Goal: Communication & Community: Answer question/provide support

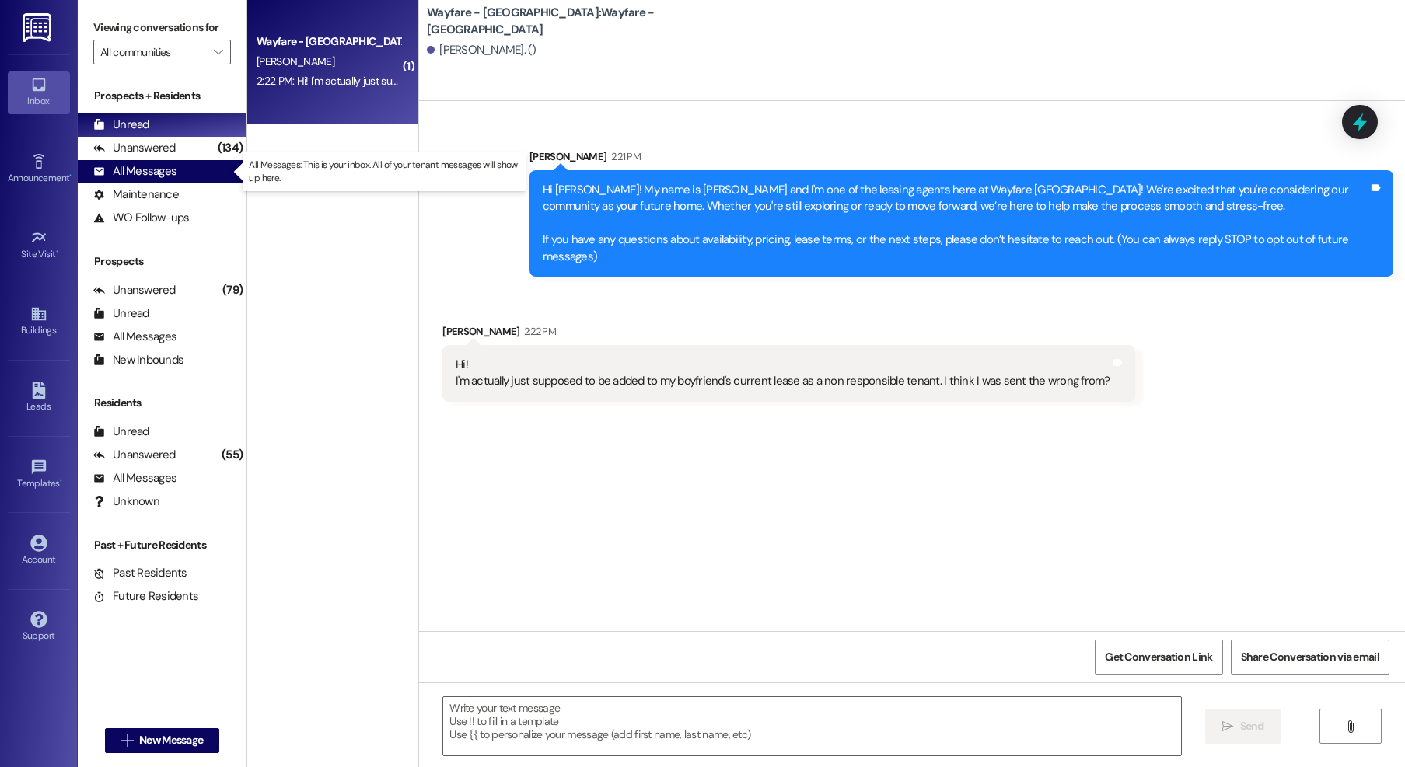
click at [165, 162] on div "All Messages (undefined)" at bounding box center [162, 171] width 169 height 23
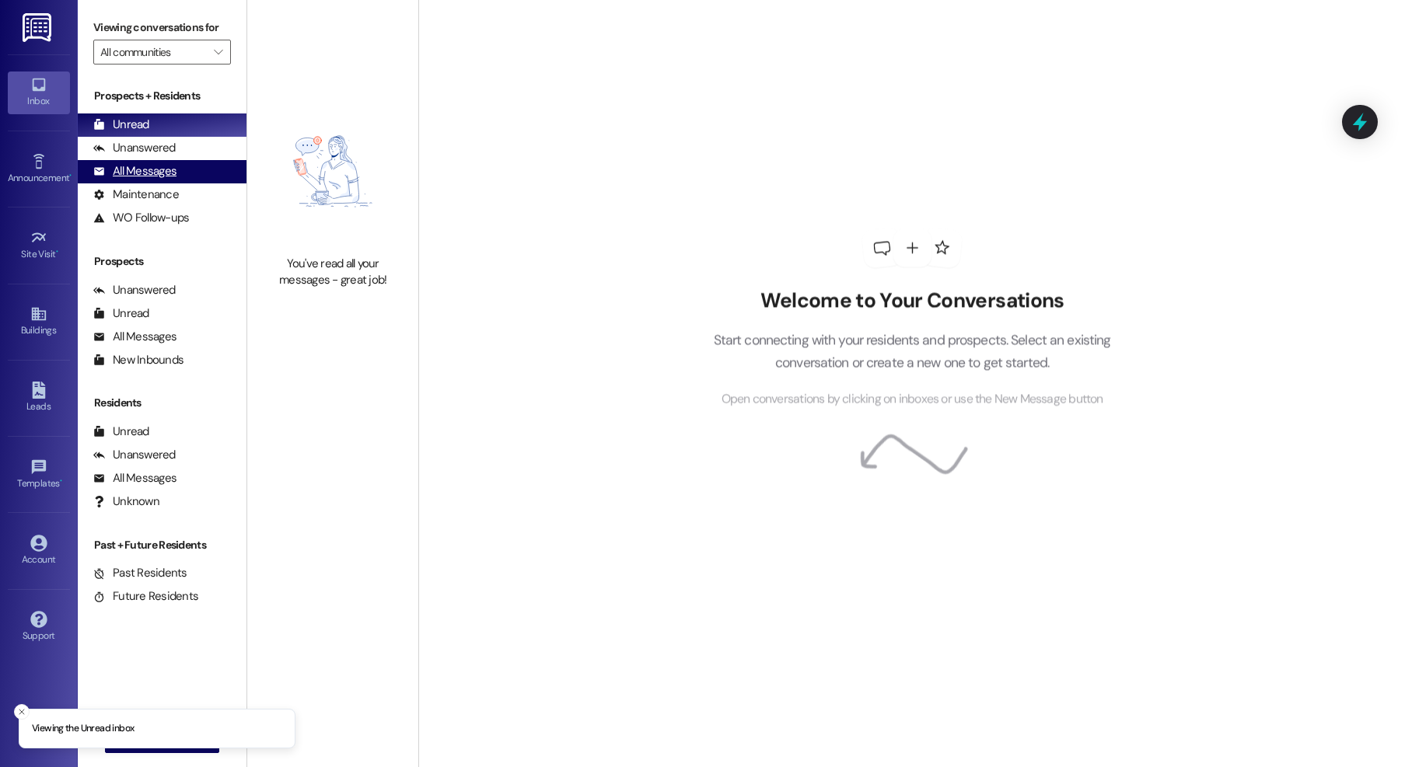
click at [117, 180] on div "All Messages (undefined)" at bounding box center [162, 171] width 169 height 23
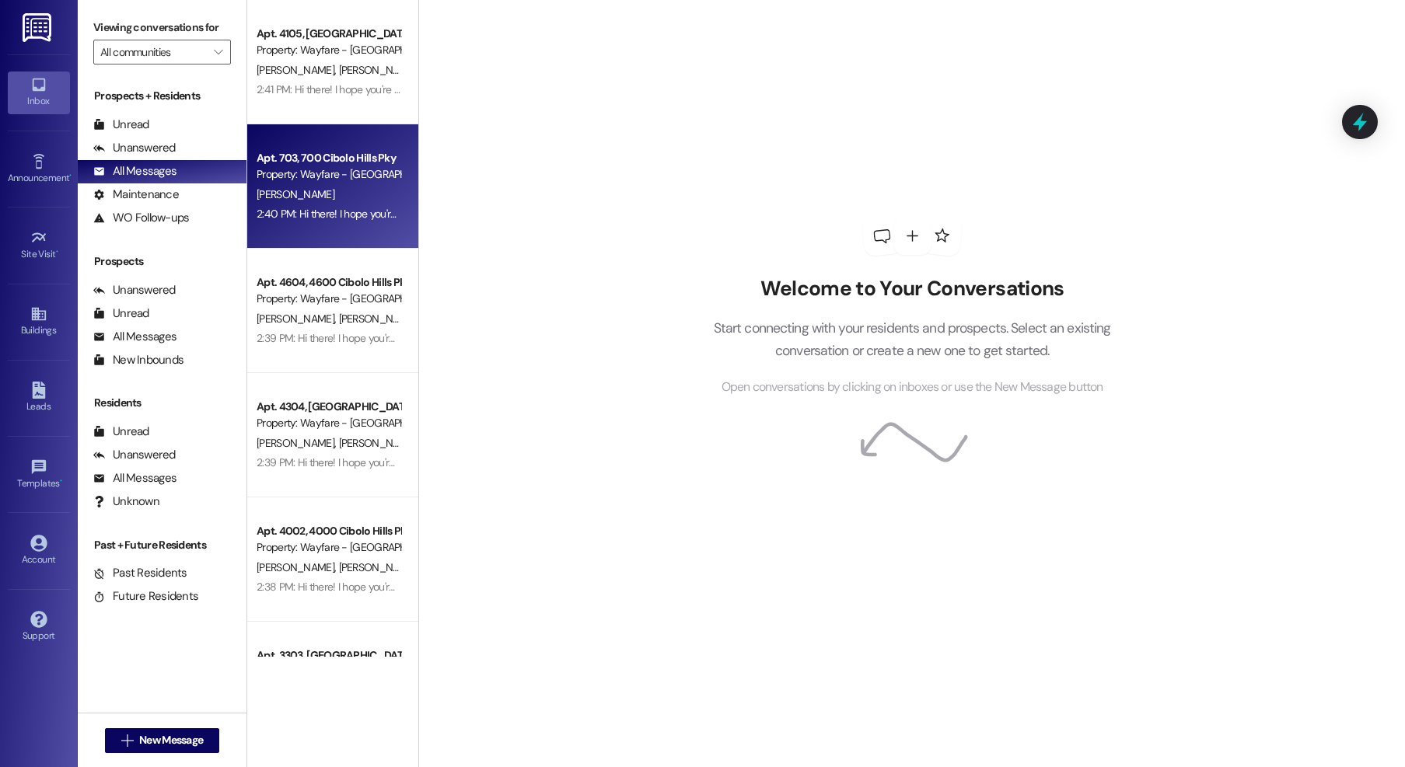
click at [352, 194] on div "[PERSON_NAME]" at bounding box center [328, 194] width 147 height 19
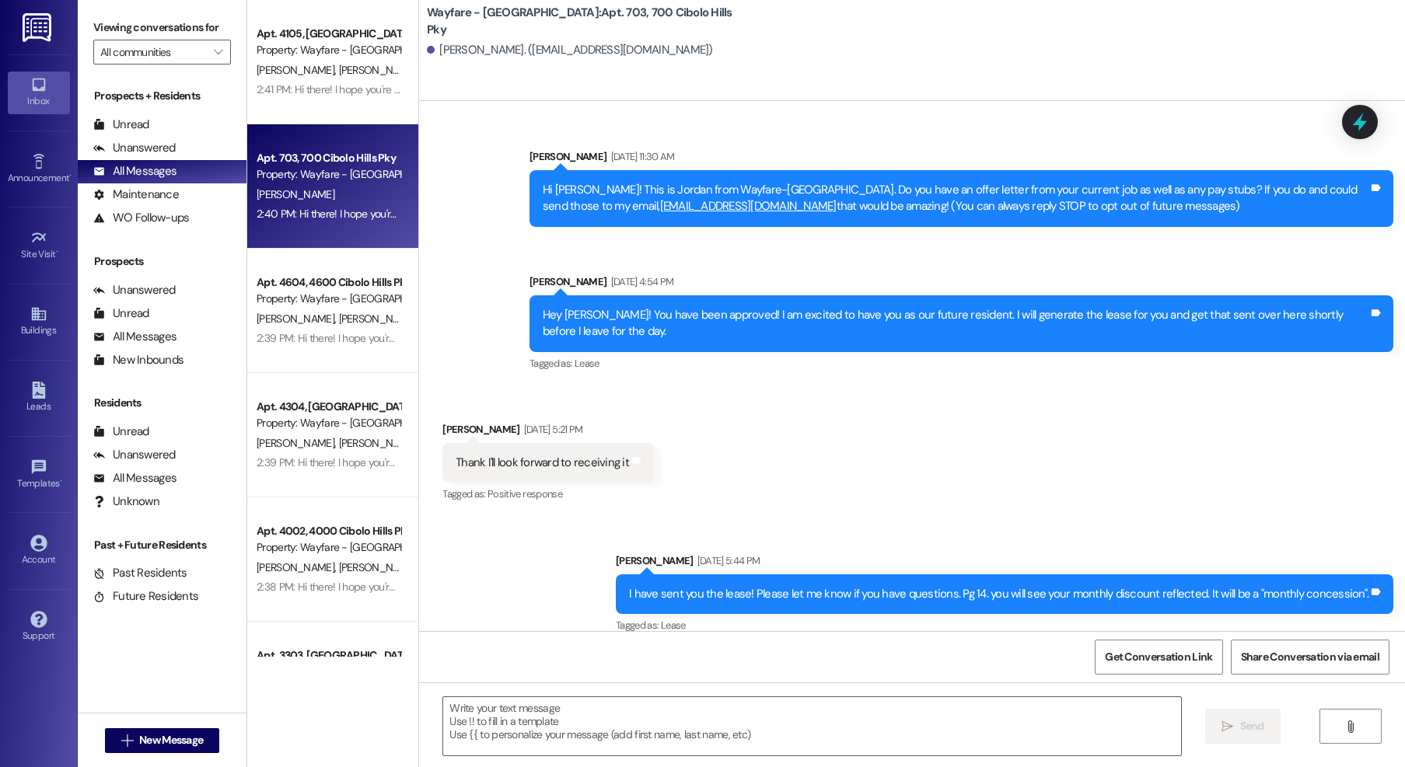
scroll to position [14855, 0]
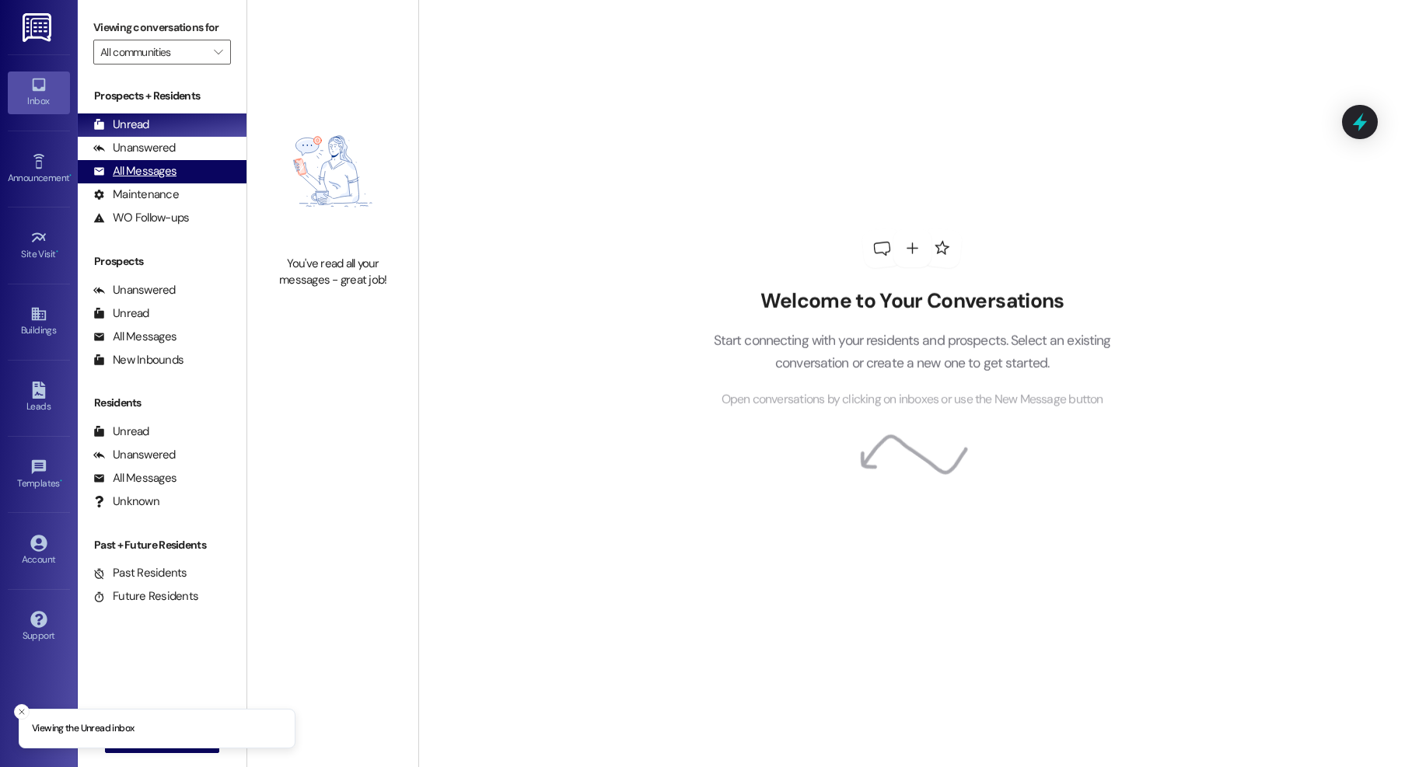
click at [125, 178] on div "All Messages" at bounding box center [134, 171] width 83 height 16
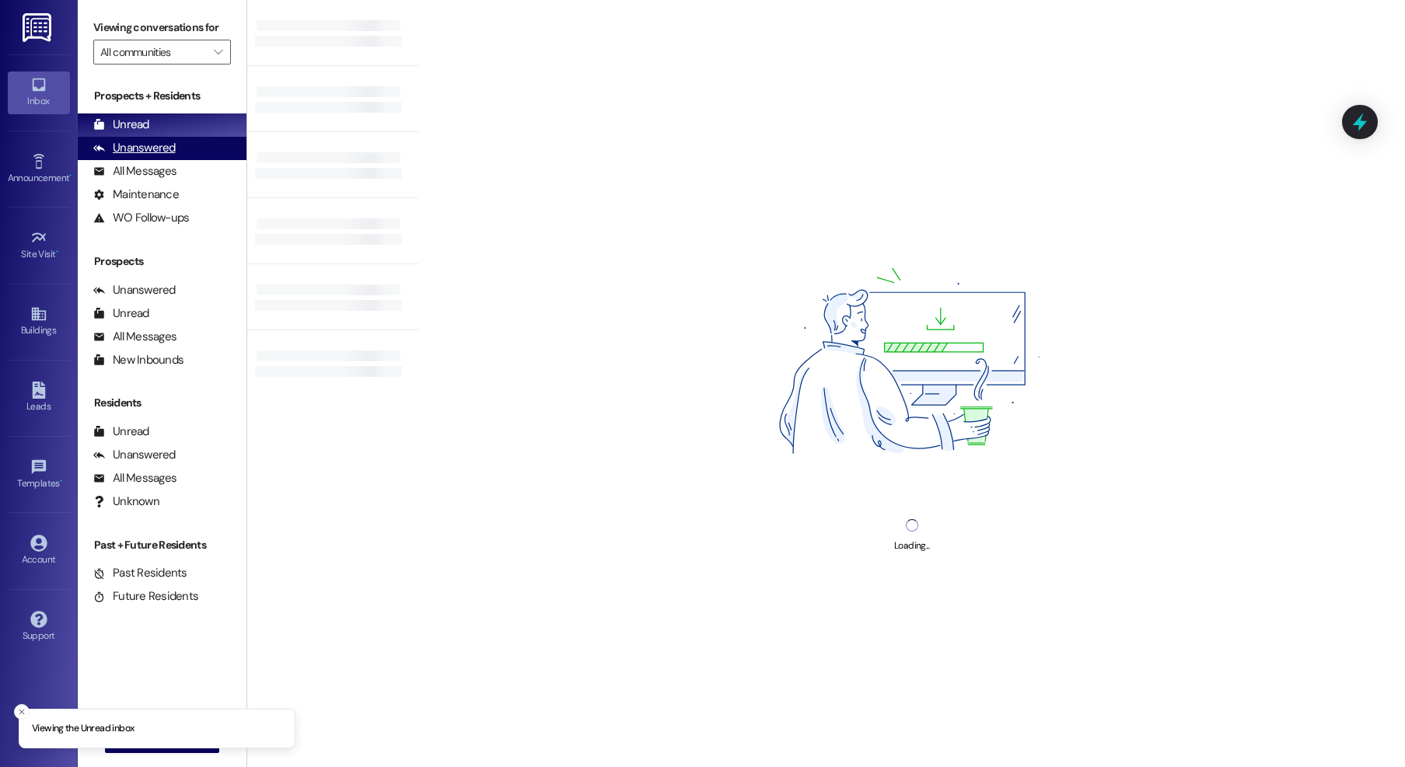
click at [164, 158] on div "Unanswered (0)" at bounding box center [162, 148] width 169 height 23
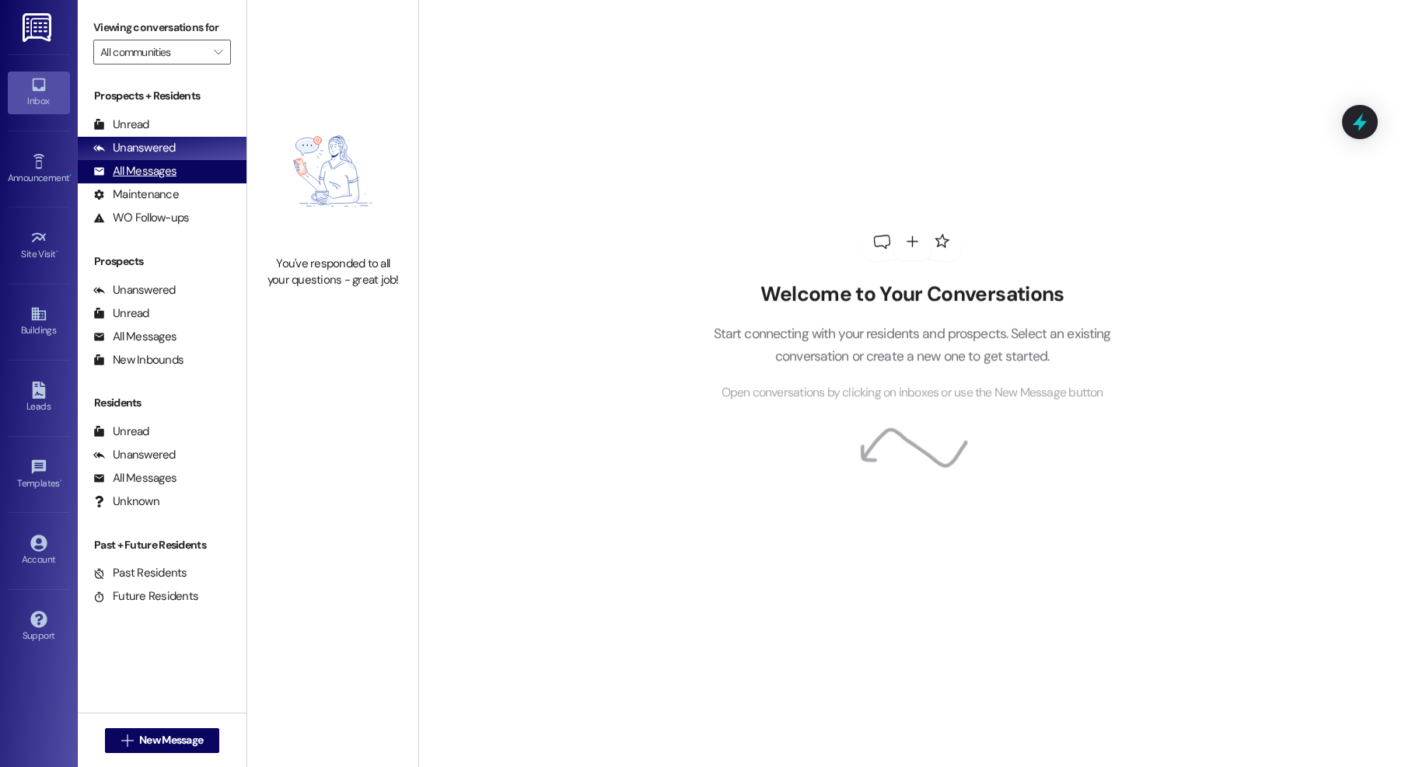
click at [162, 170] on div "All Messages" at bounding box center [134, 171] width 83 height 16
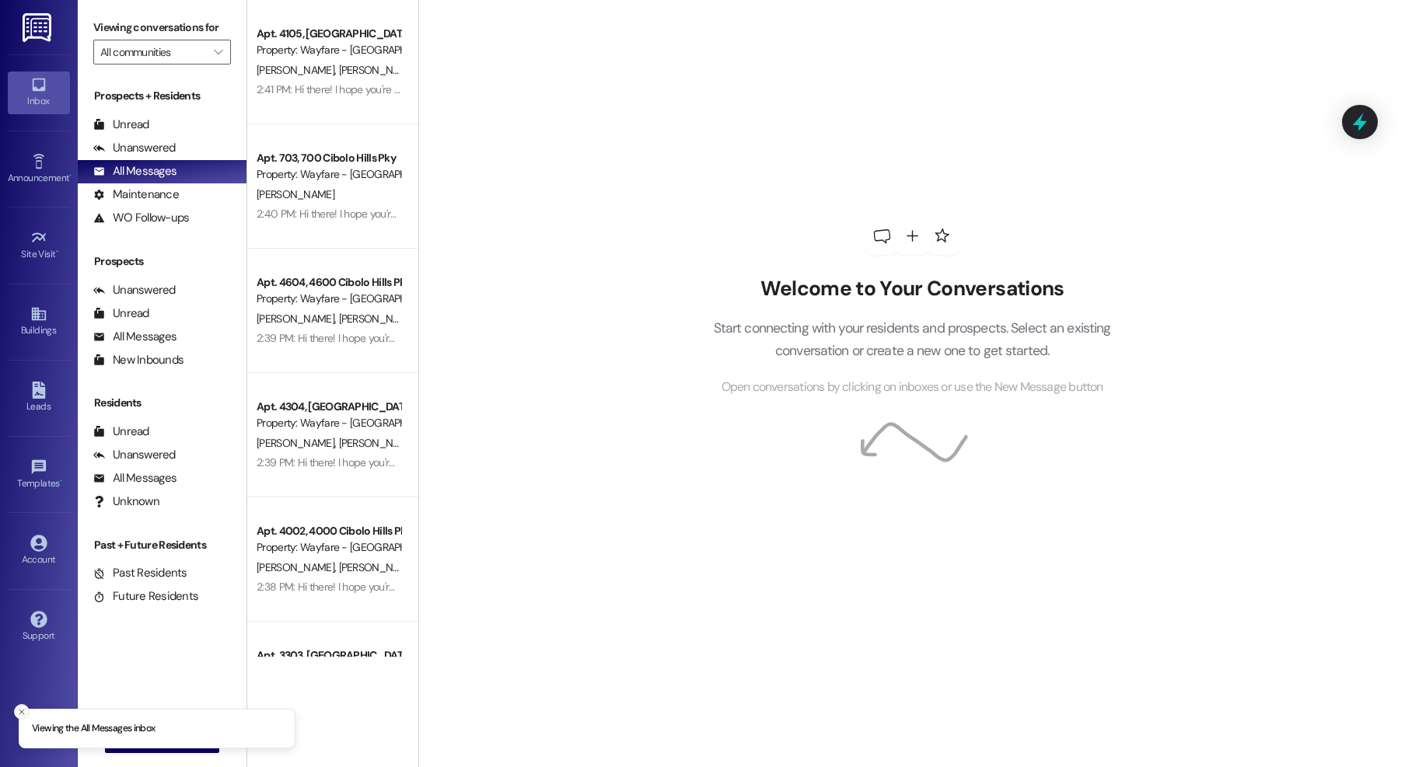
click at [23, 714] on icon "Close toast" at bounding box center [21, 711] width 9 height 9
click at [194, 751] on button " New Message" at bounding box center [162, 740] width 115 height 25
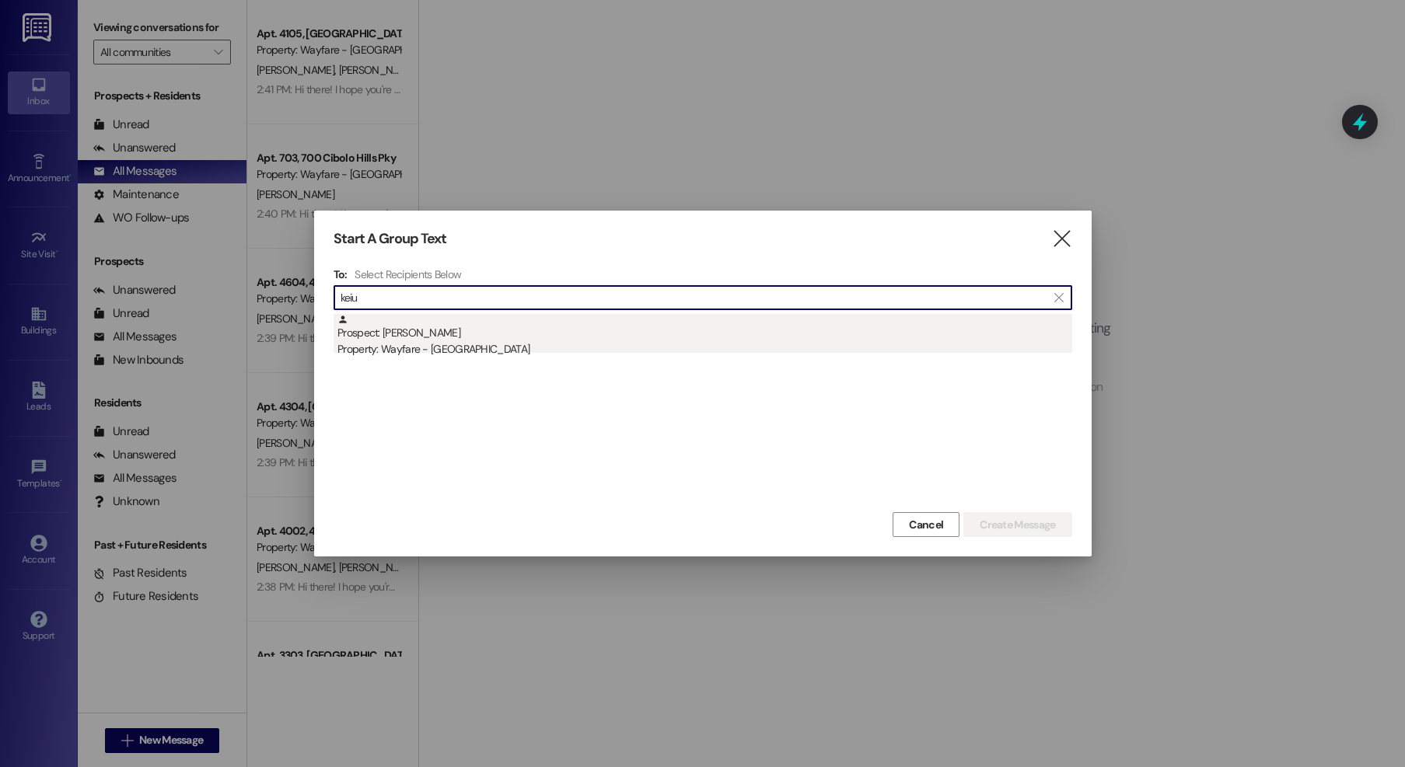
type input "keiu"
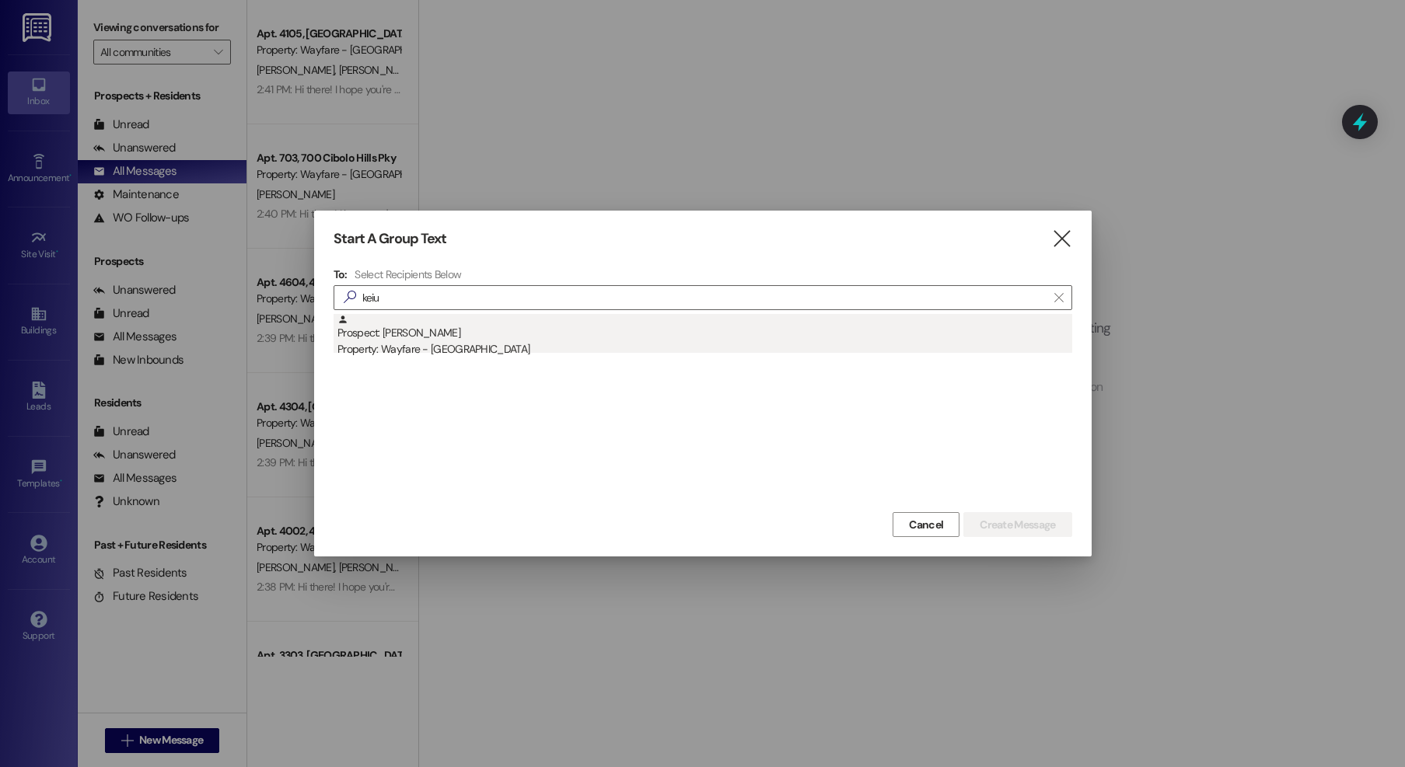
click at [665, 334] on div "Prospect: Keiuna Jones Property: Wayfare - Cibolo Hills" at bounding box center [704, 336] width 735 height 44
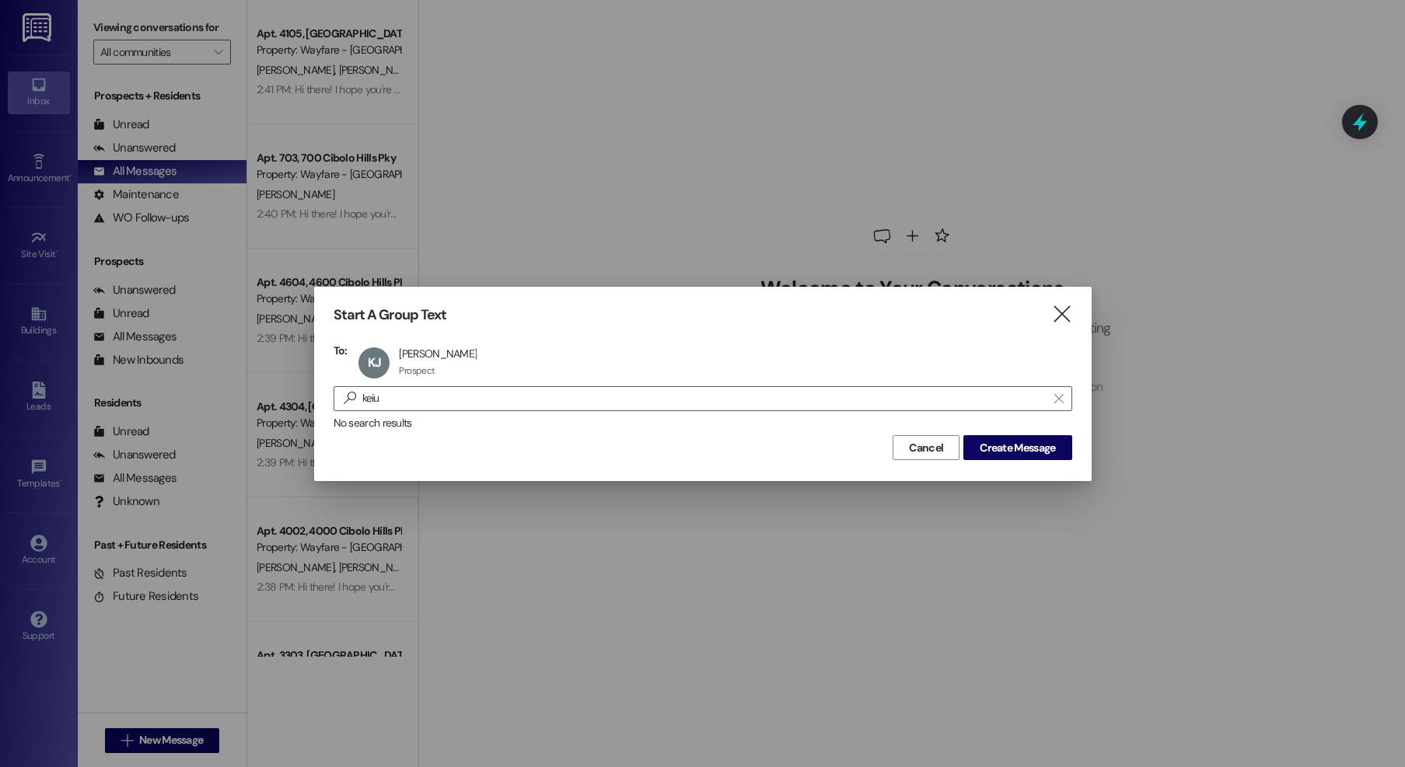
drag, startPoint x: 1050, startPoint y: 448, endPoint x: 1052, endPoint y: 472, distance: 24.2
click at [1050, 448] on span "Create Message" at bounding box center [1017, 448] width 75 height 16
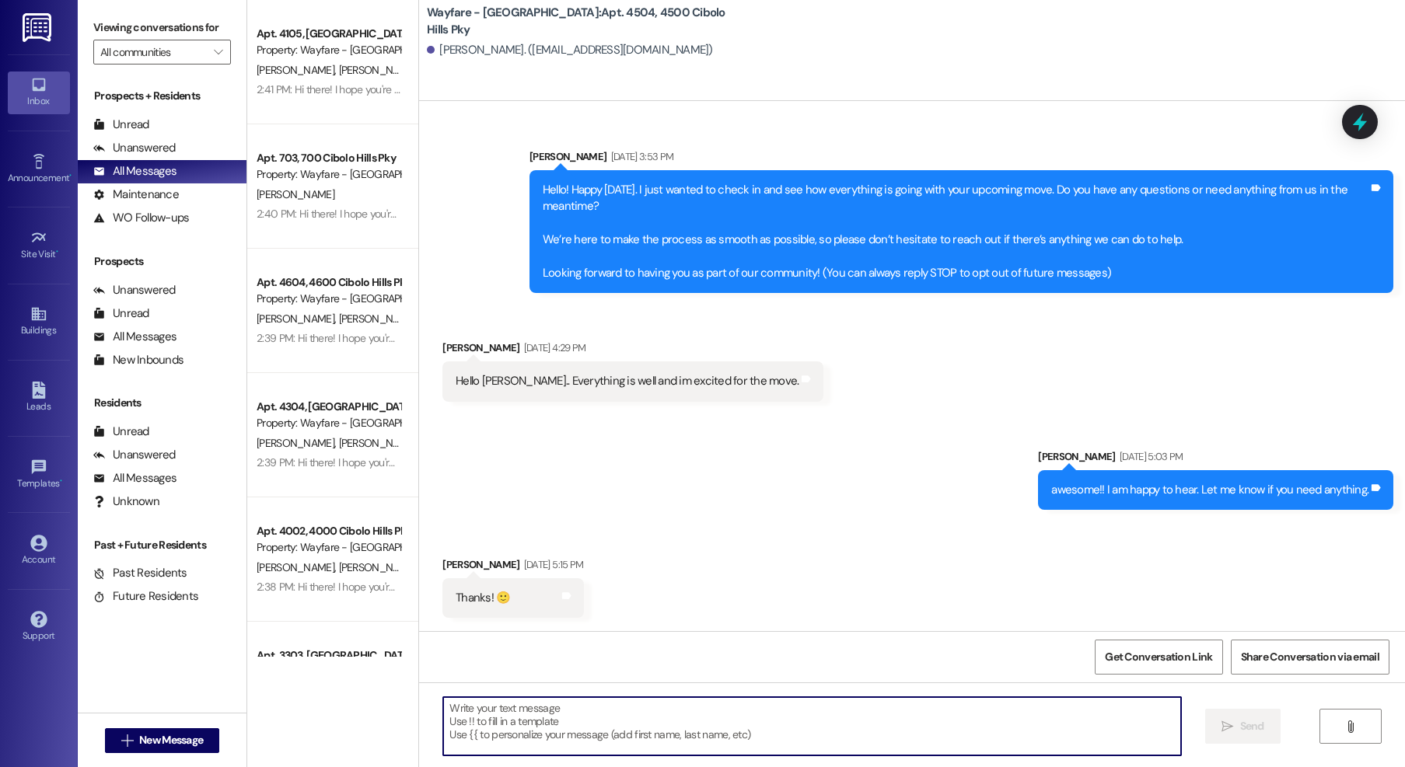
click at [815, 722] on textarea at bounding box center [812, 726] width 738 height 58
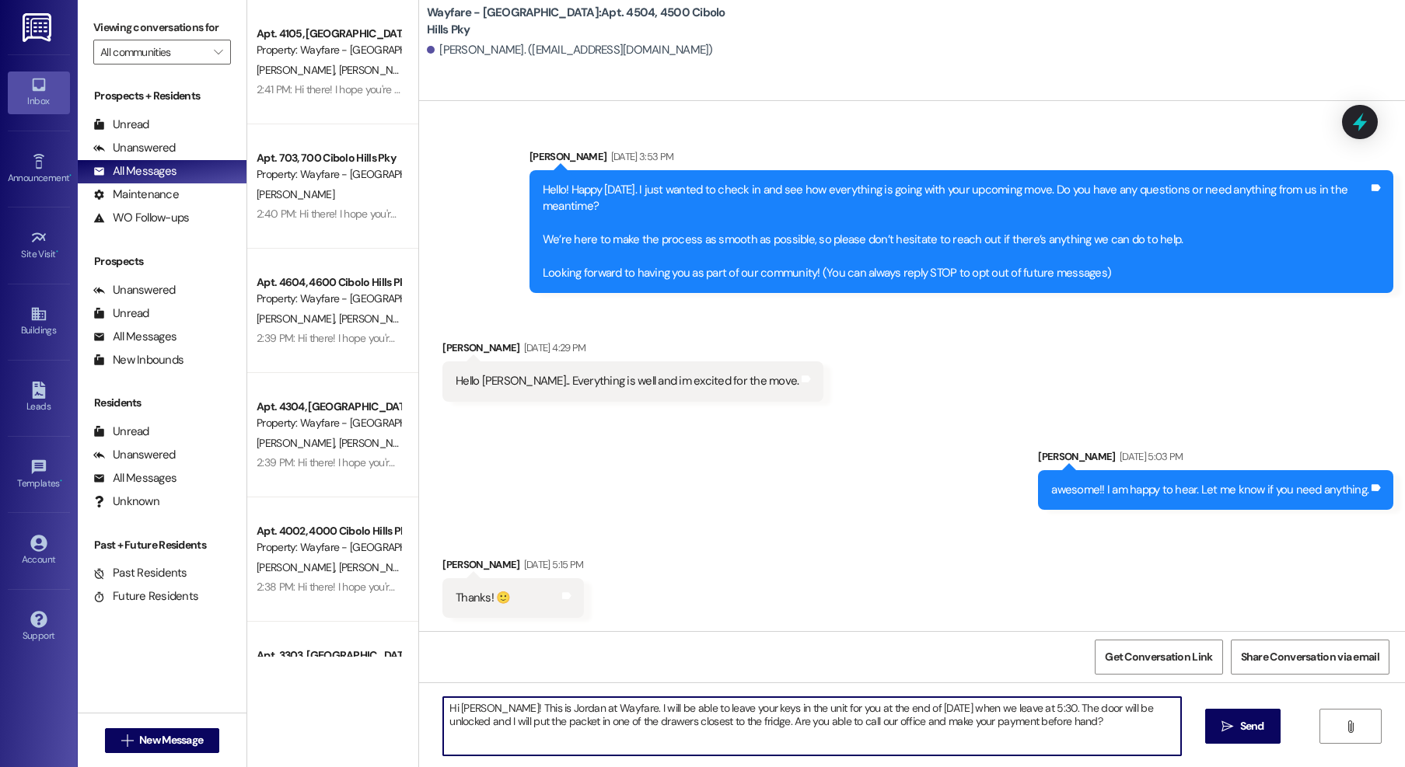
click at [456, 710] on textarea "Hi Keiuna! This is Jordan at Wayfare. I will be able to leave your keys in the …" at bounding box center [812, 726] width 738 height 58
click at [756, 735] on textarea "Hi Keiuna! This is Jordan at Wayfare. I will be able to leave your keys in the …" at bounding box center [812, 726] width 738 height 58
click at [755, 732] on textarea "Hi Keiuna! This is Jordan at Wayfare. I will be able to leave your keys in the …" at bounding box center [812, 726] width 738 height 58
click at [1061, 725] on textarea "Hi Keiuna! This is Jordan at Wayfare. I will be able to leave your keys in the …" at bounding box center [812, 726] width 738 height 58
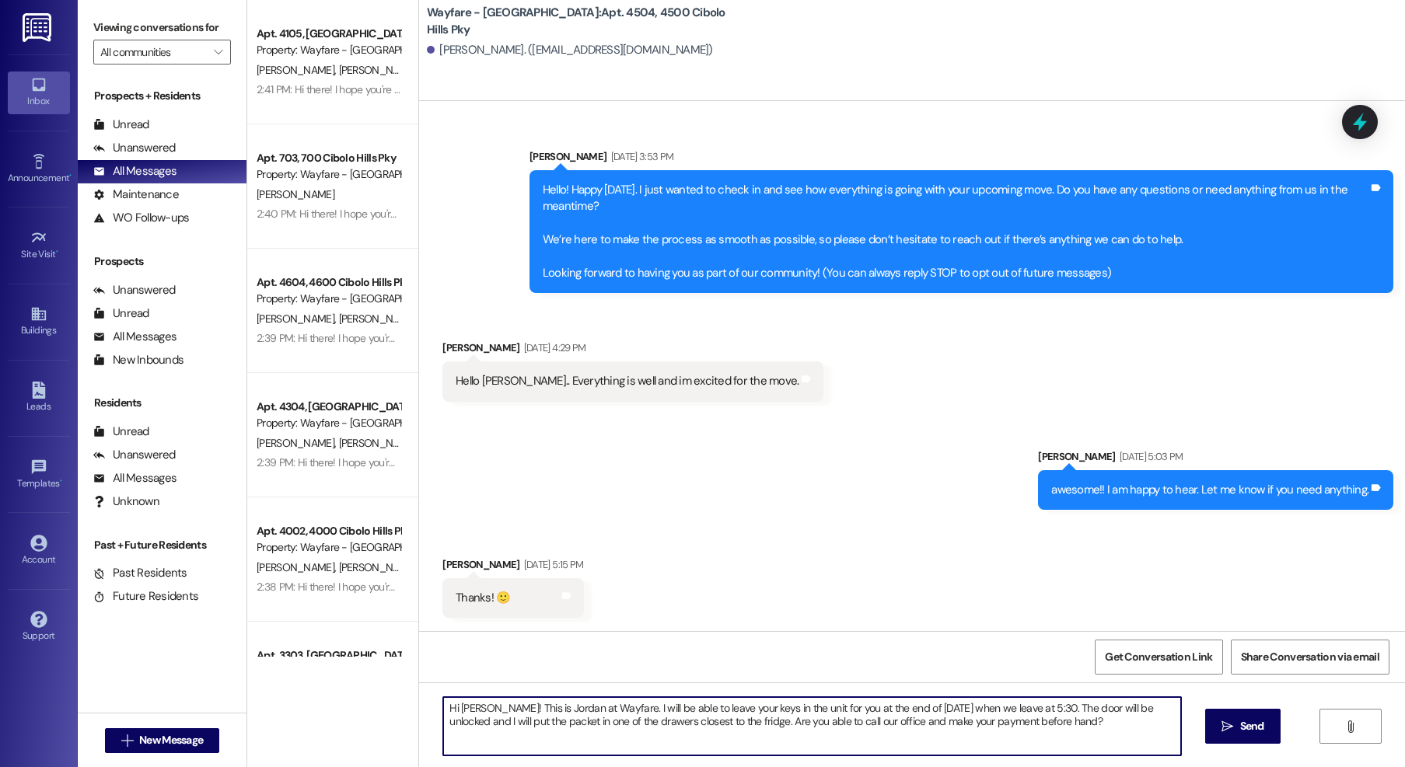
drag, startPoint x: 1063, startPoint y: 735, endPoint x: 440, endPoint y: 693, distance: 624.2
click at [425, 691] on div "Hi Keiuna! This is Jordan at Wayfare. I will be able to leave your keys in the …" at bounding box center [912, 741] width 986 height 117
type textarea "Hi Keiuna! This is Jordan at Wayfare. I will be able to leave your keys in the …"
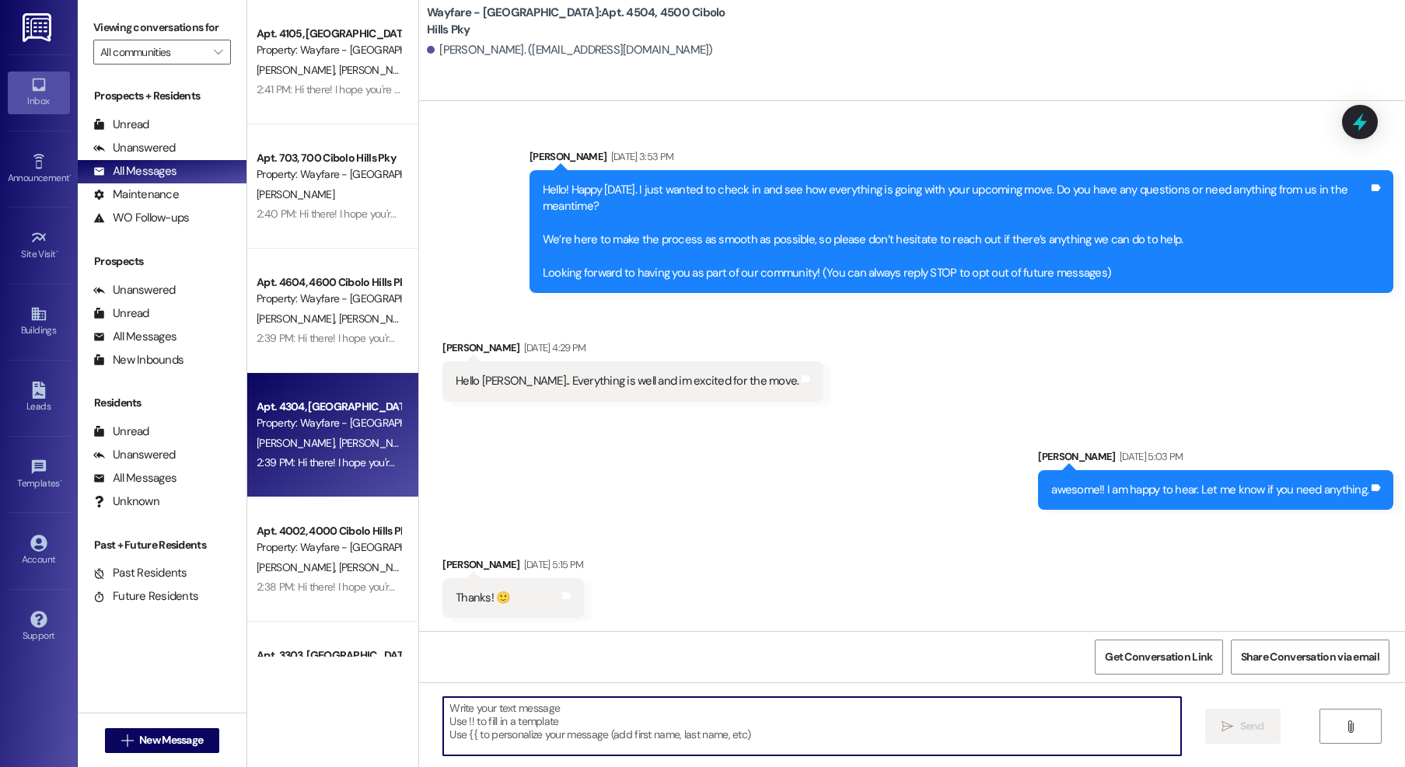
paste textarea "Hi Keiuna! This is Jordan at Wayfare. I can leave your keys inside your unit at…"
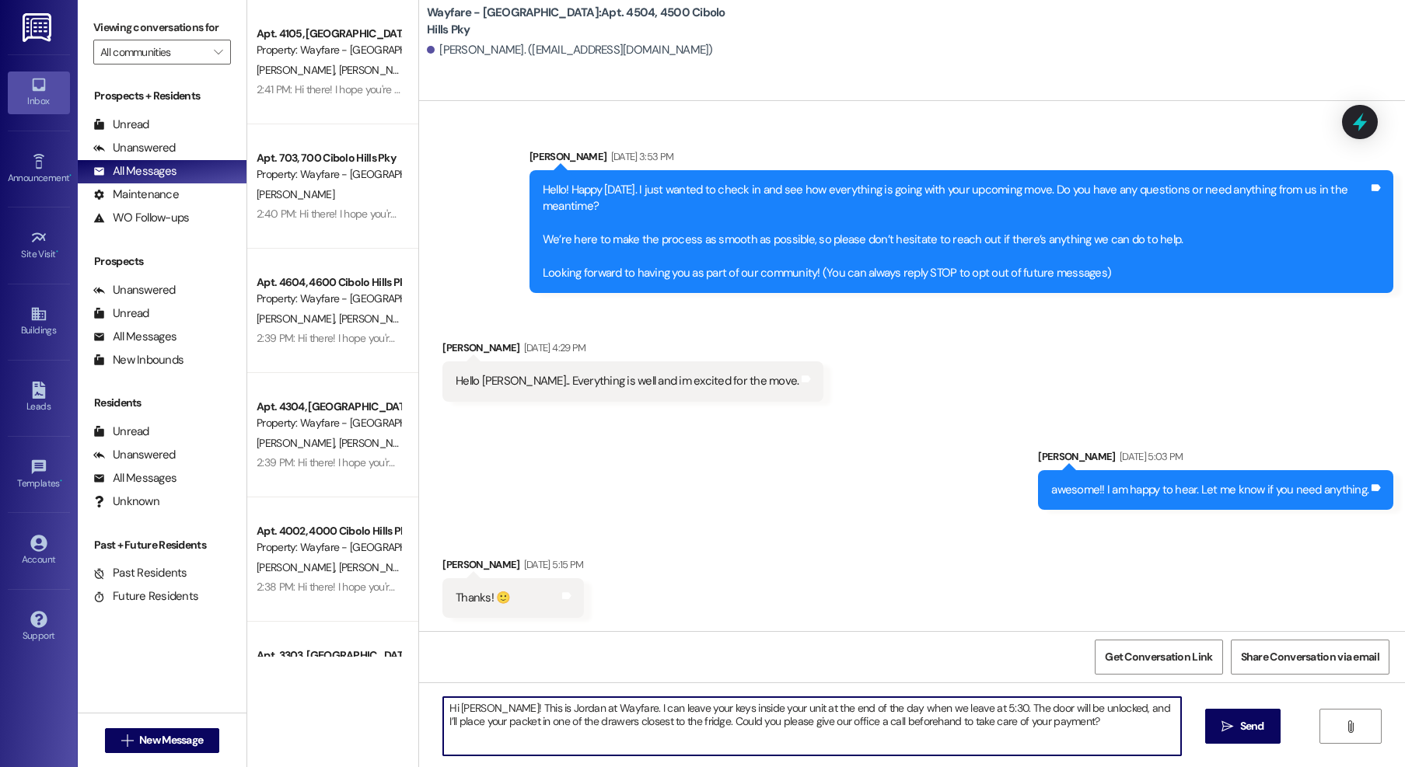
click at [1066, 727] on textarea "Hi Keiuna! This is Jordan at Wayfare. I can leave your keys inside your unit at…" at bounding box center [812, 726] width 738 height 58
type textarea "Hi Keiuna! This is Jordan at Wayfare. I can leave your keys inside your unit at…"
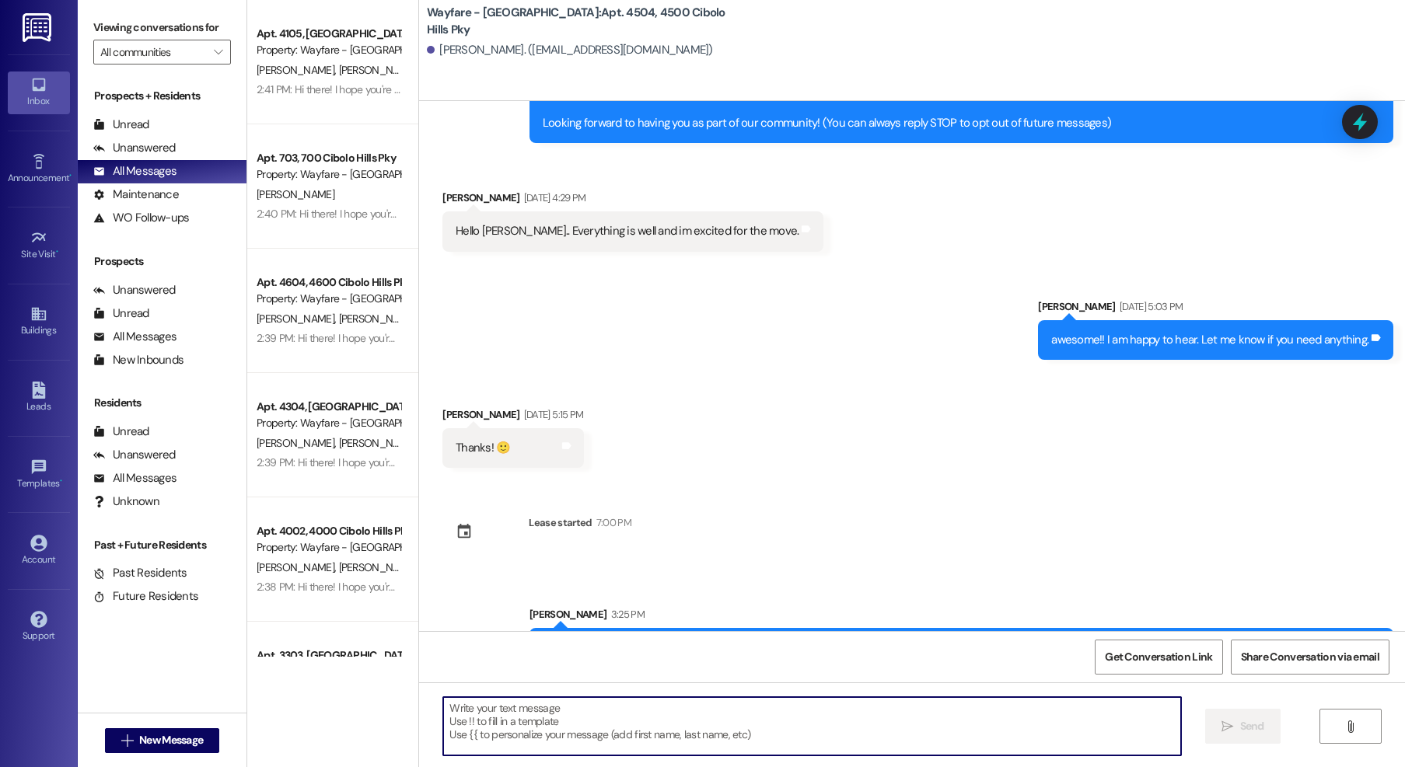
scroll to position [232, 0]
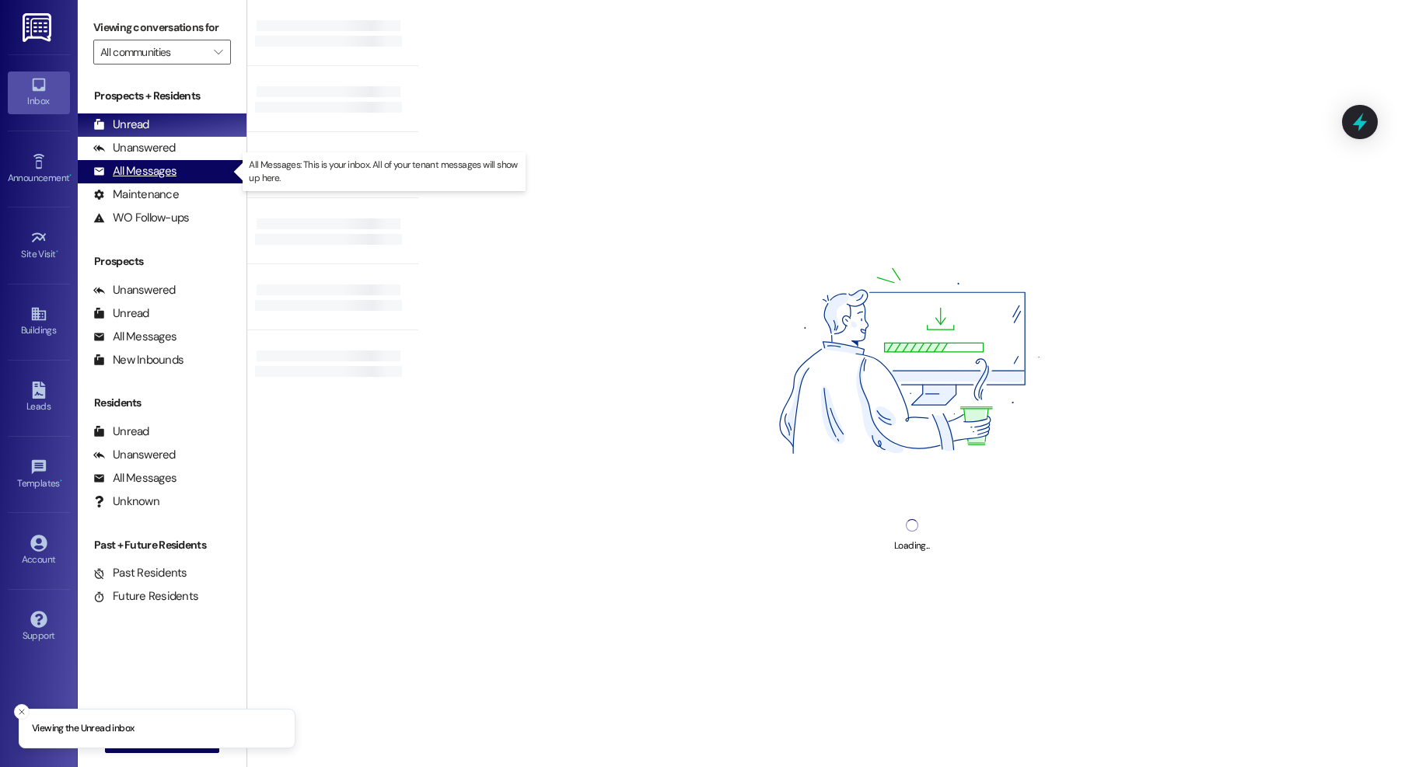
click at [108, 168] on div "All Messages" at bounding box center [134, 171] width 83 height 16
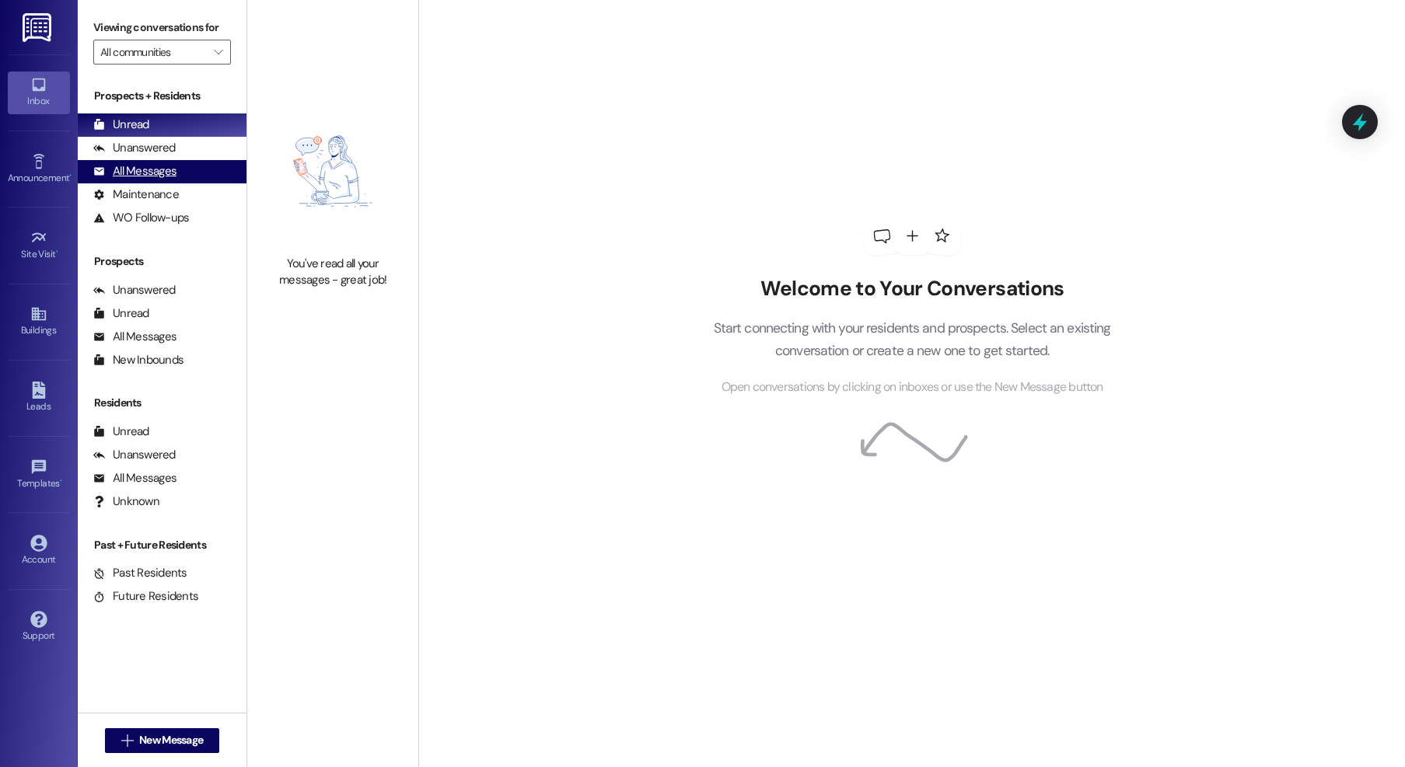
click at [187, 173] on div "All Messages (undefined)" at bounding box center [162, 171] width 169 height 23
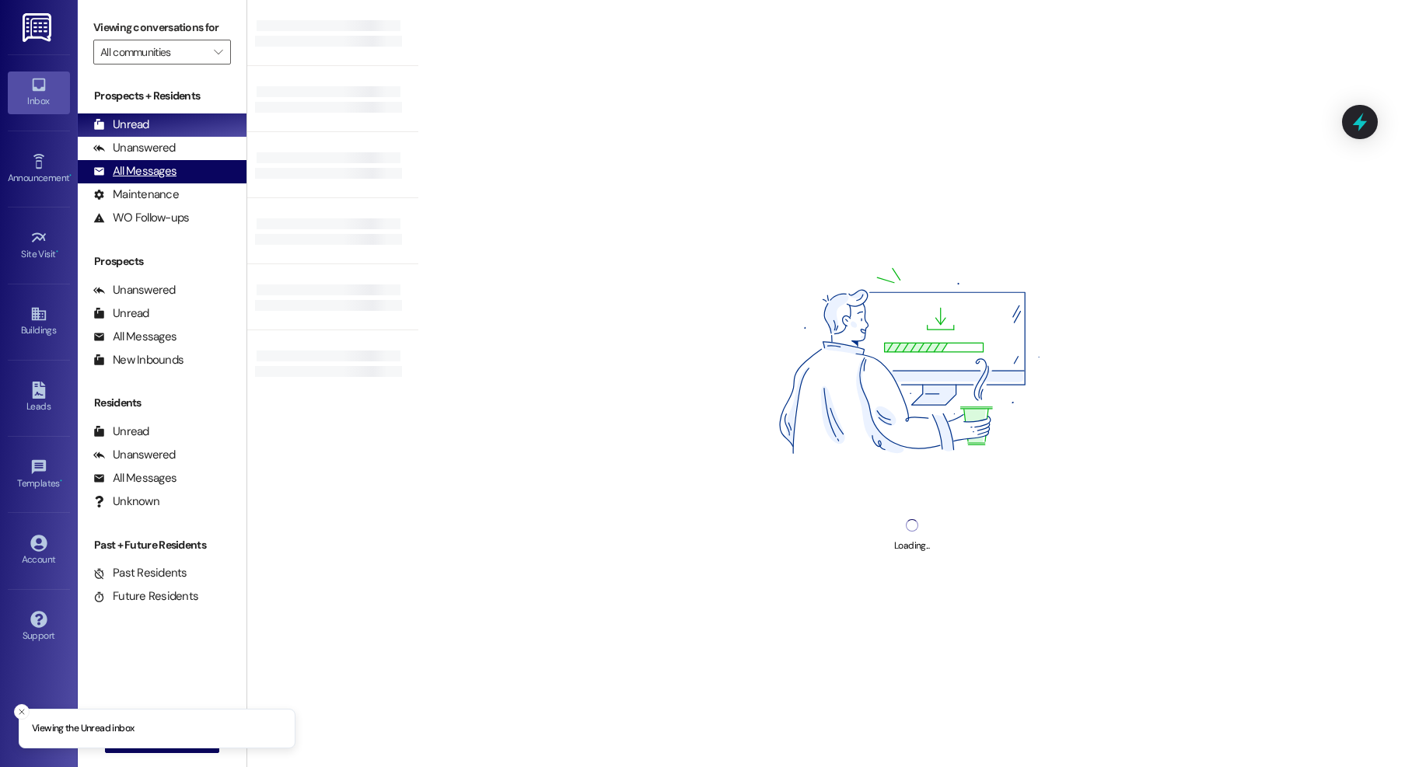
click at [173, 172] on div "All Messages" at bounding box center [134, 171] width 83 height 16
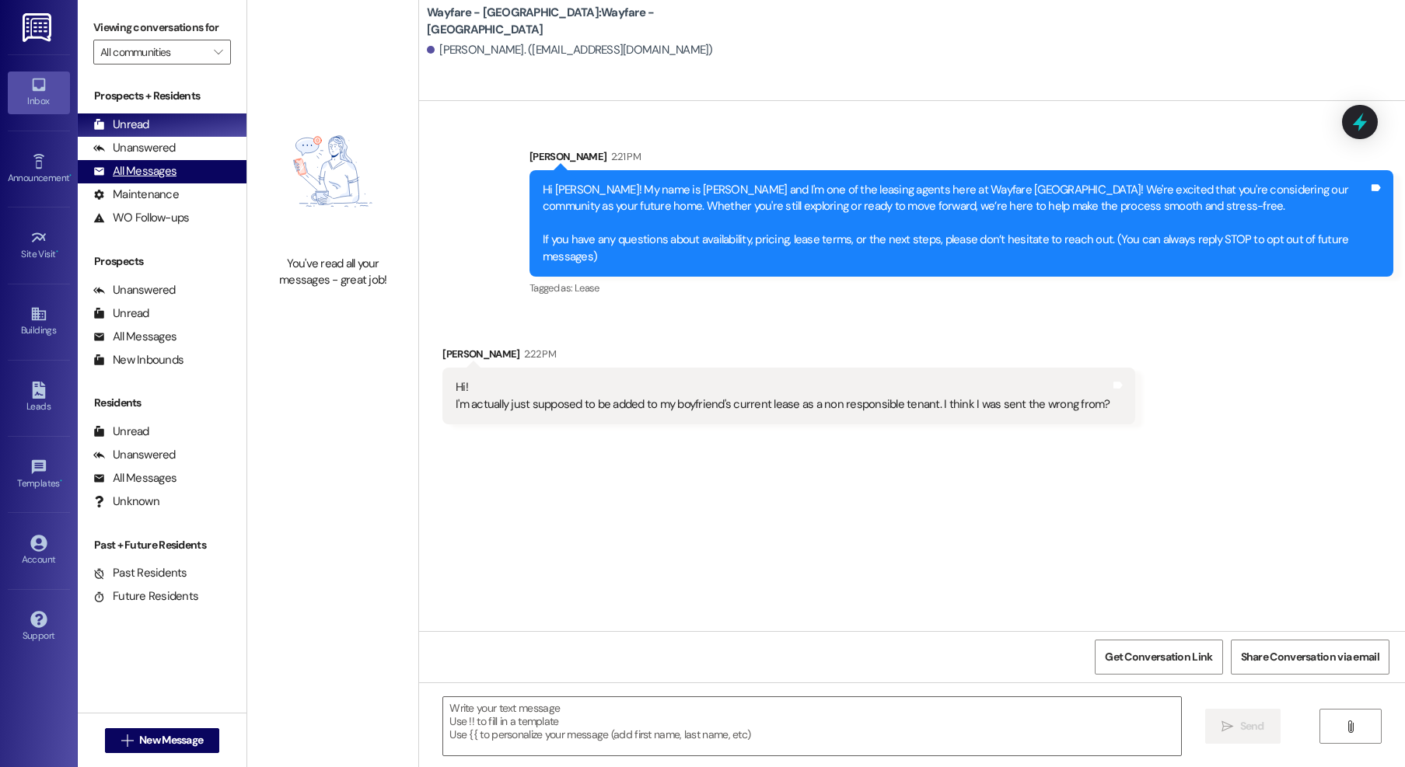
click at [110, 166] on div "All Messages" at bounding box center [134, 171] width 83 height 16
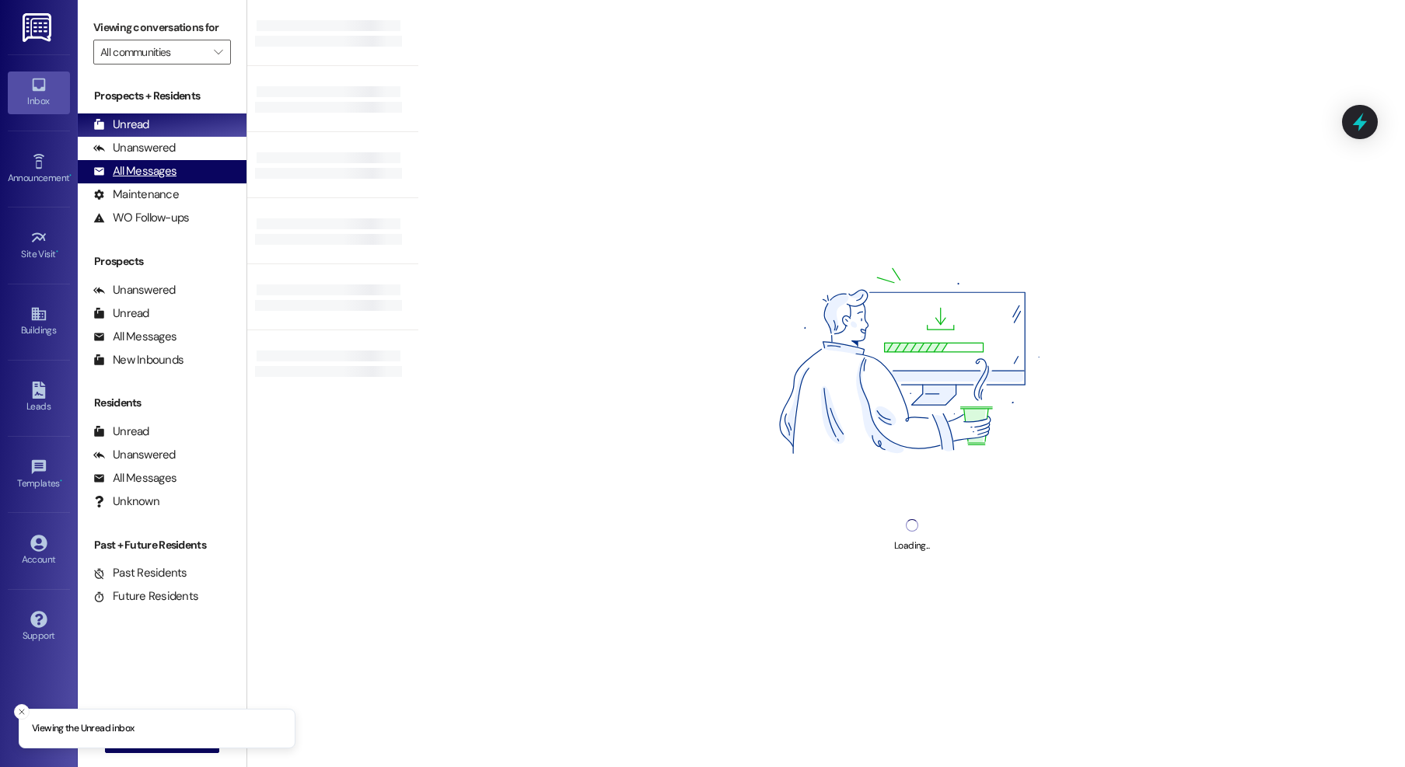
click at [144, 171] on div "All Messages" at bounding box center [134, 171] width 83 height 16
click at [161, 172] on div "All Messages" at bounding box center [134, 171] width 83 height 16
click at [128, 173] on div "All Messages" at bounding box center [134, 171] width 83 height 16
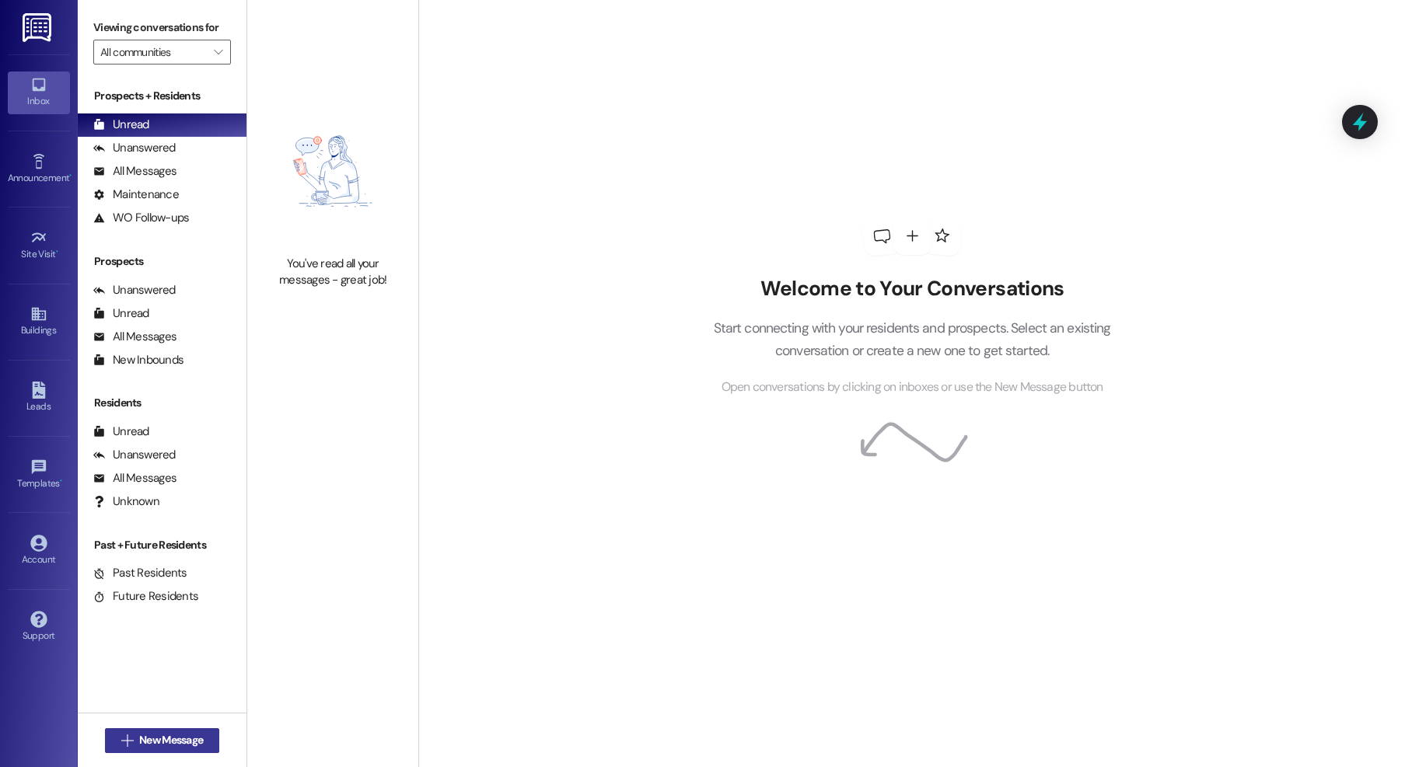
click at [177, 747] on span "New Message" at bounding box center [171, 740] width 64 height 16
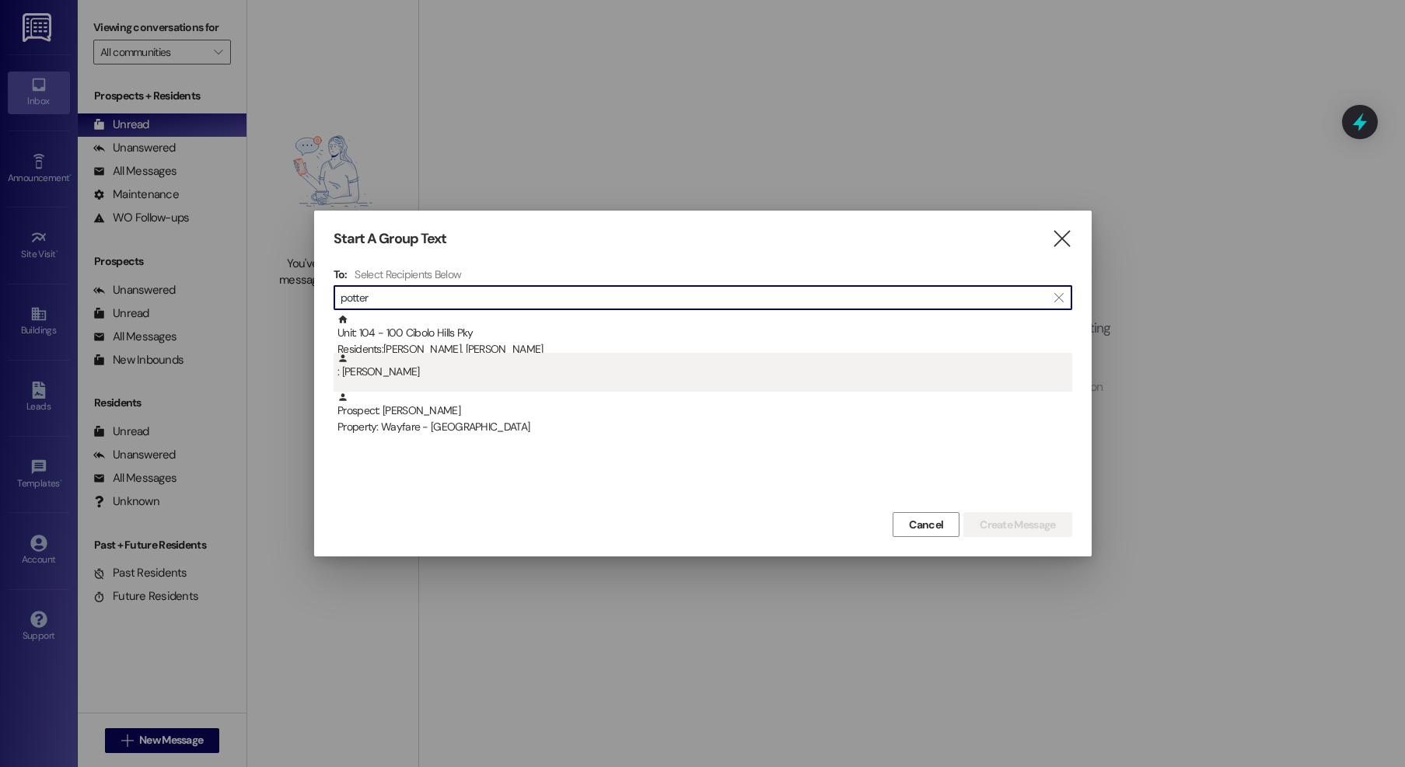
type input "potter"
click at [417, 379] on div ": [PERSON_NAME]" at bounding box center [704, 366] width 735 height 27
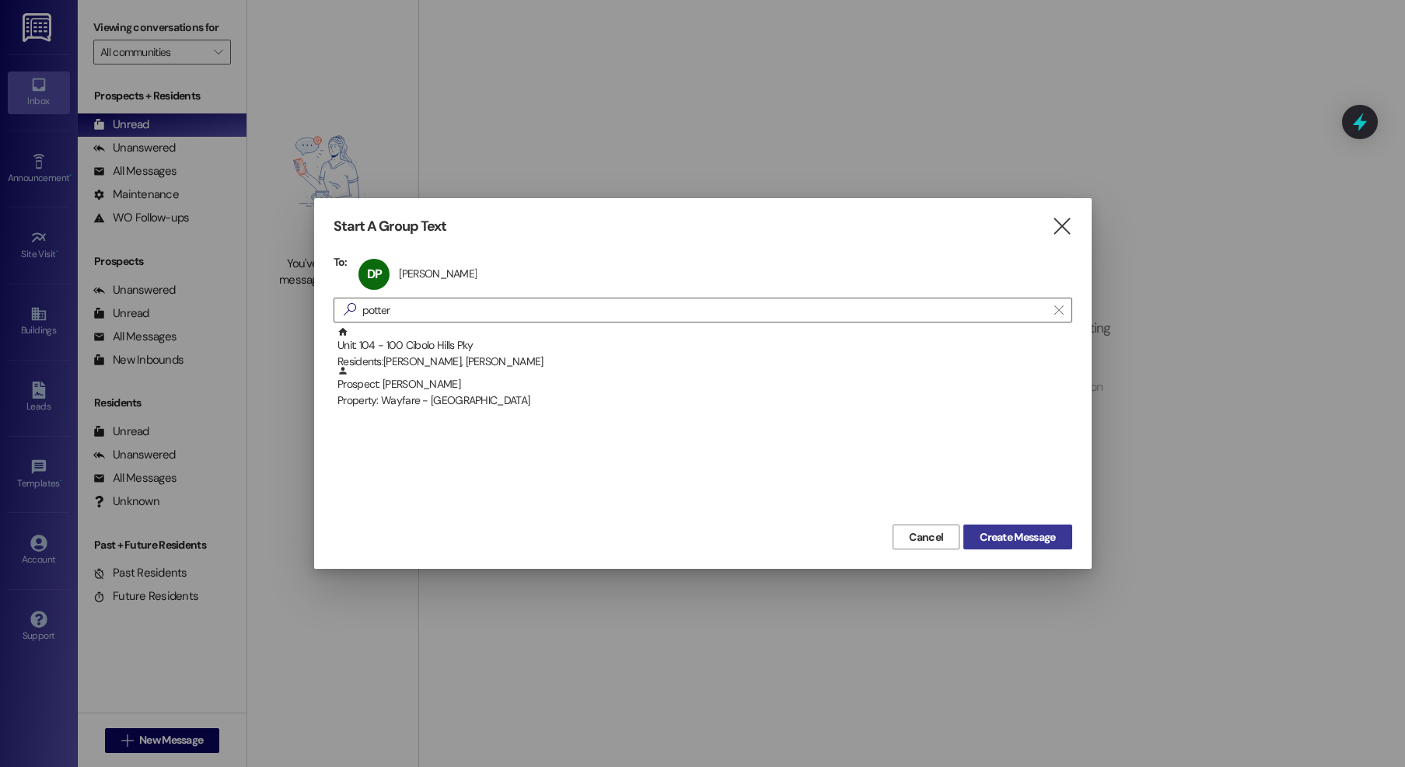
click at [1009, 543] on span "Create Message" at bounding box center [1017, 537] width 75 height 16
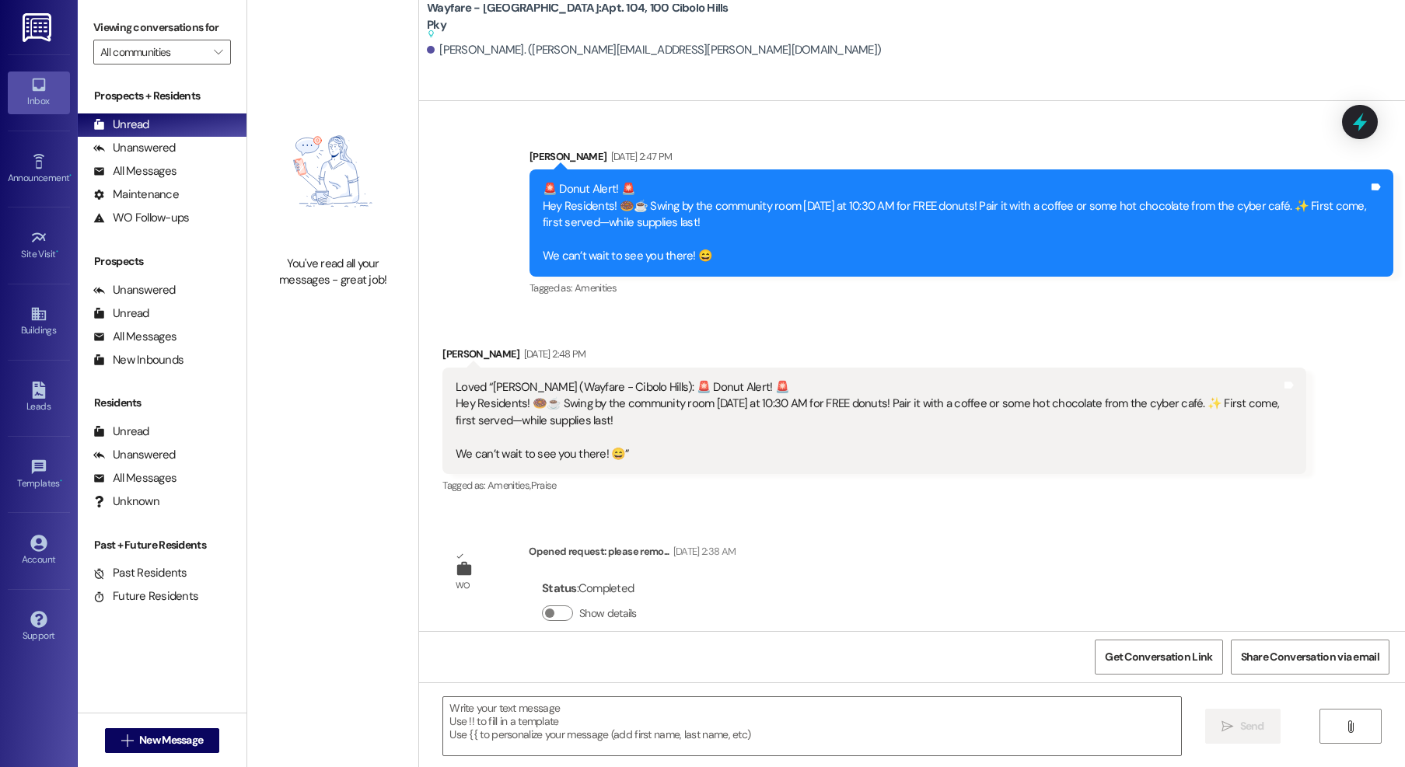
scroll to position [43952, 0]
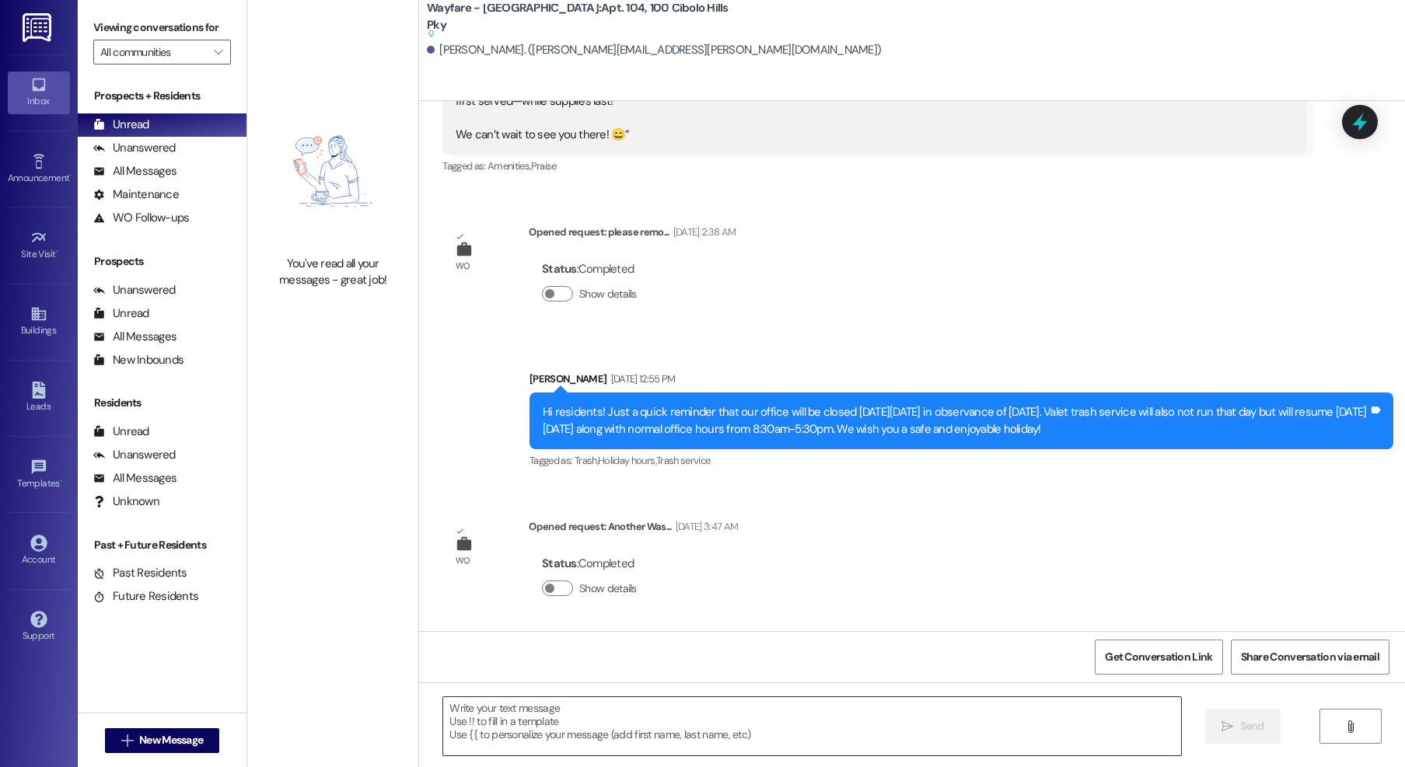
click at [558, 718] on textarea at bounding box center [812, 726] width 738 height 58
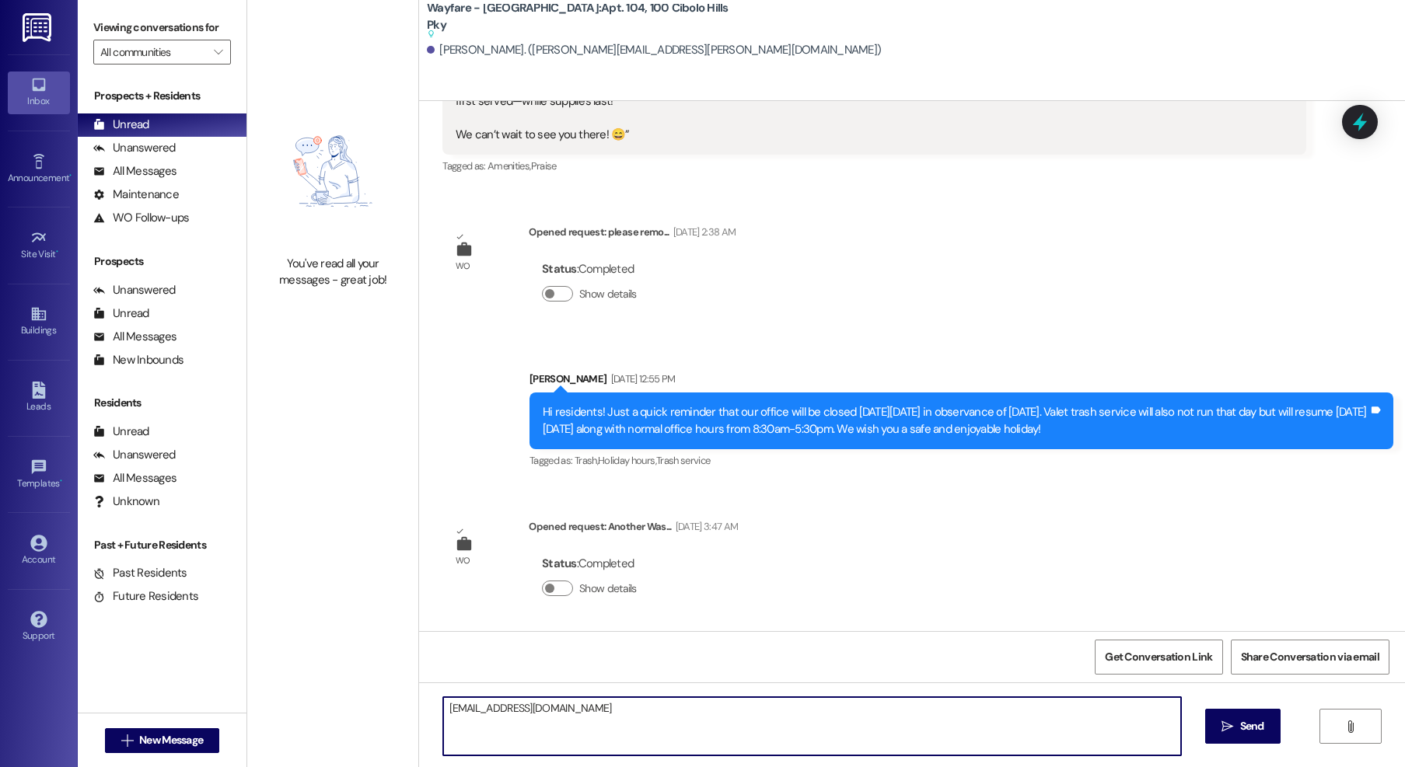
type textarea "centraloffice@wayfarecommunities.com"
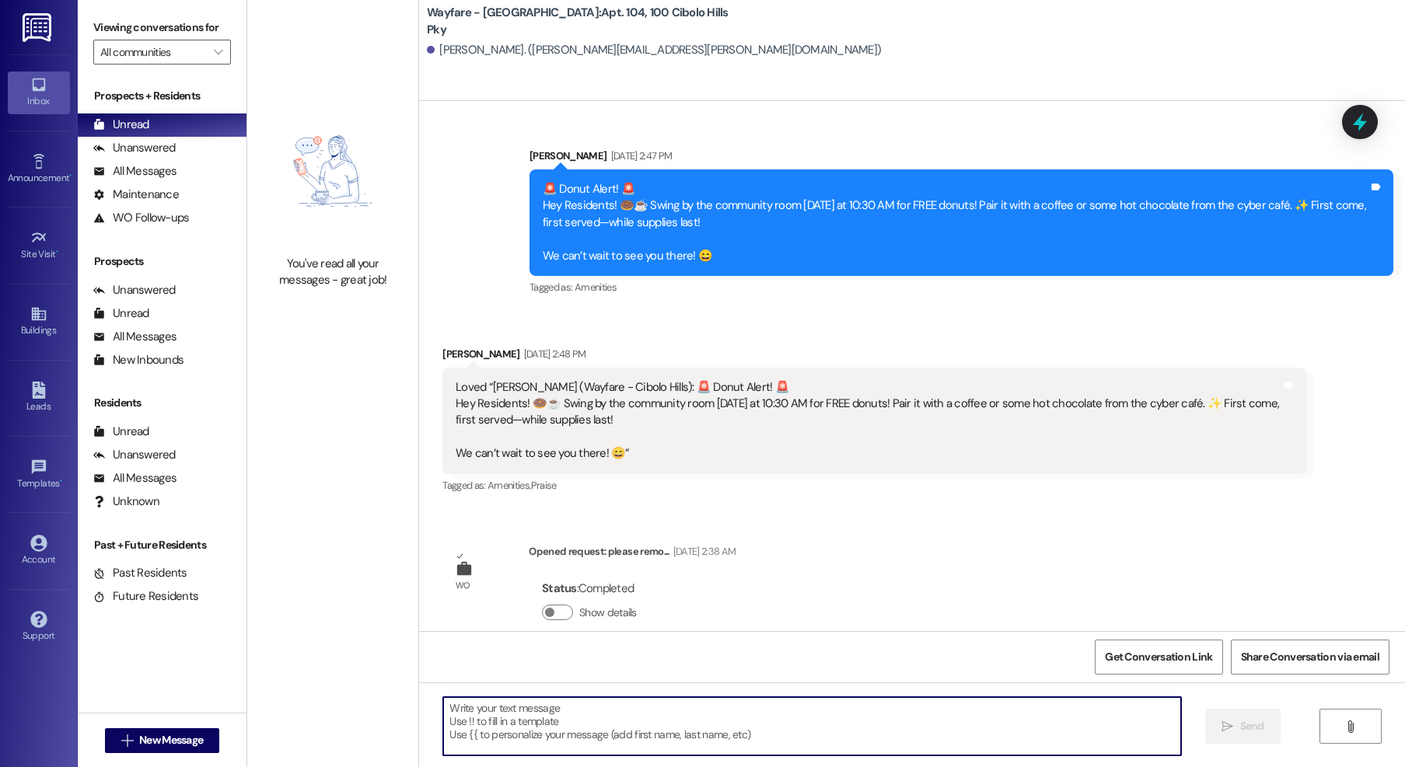
scroll to position [43470, 0]
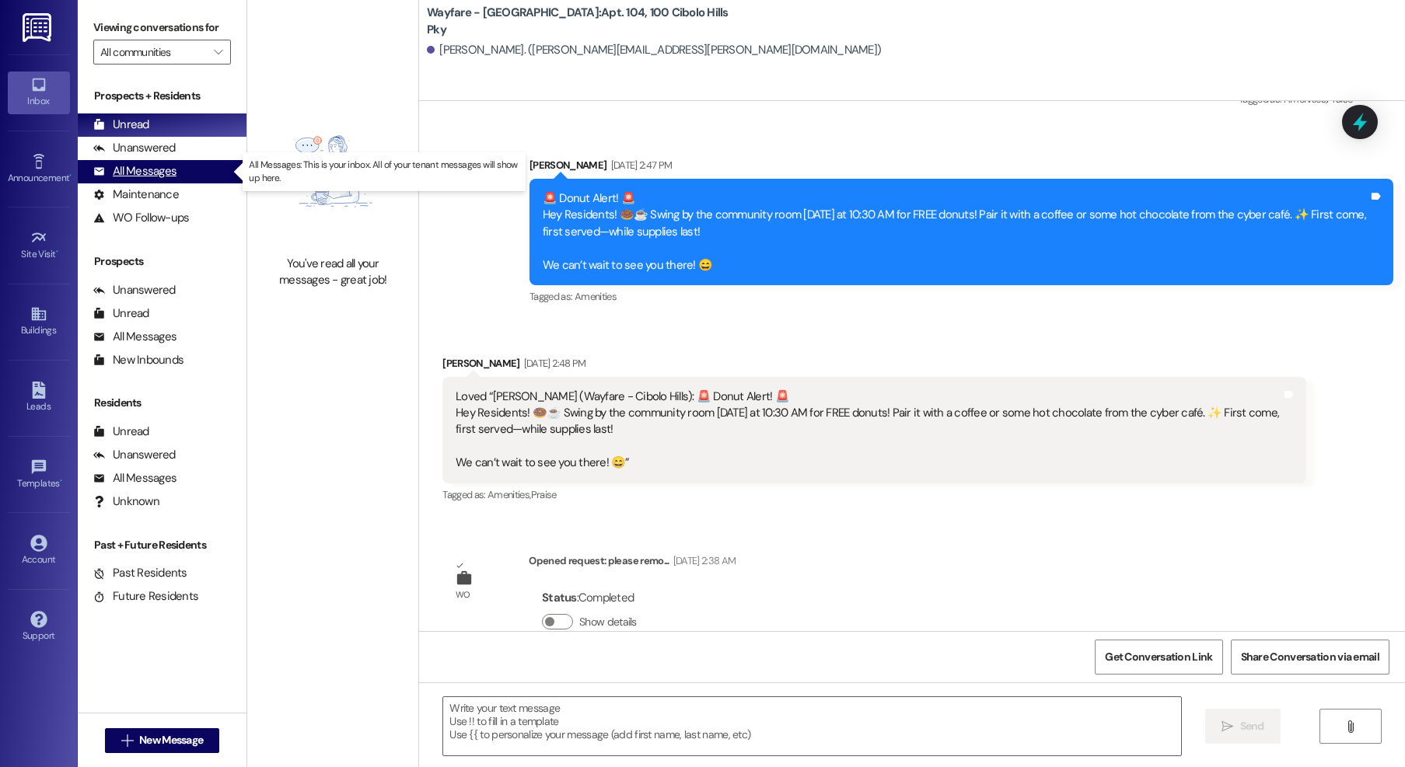
click at [190, 178] on div "All Messages (undefined)" at bounding box center [162, 171] width 169 height 23
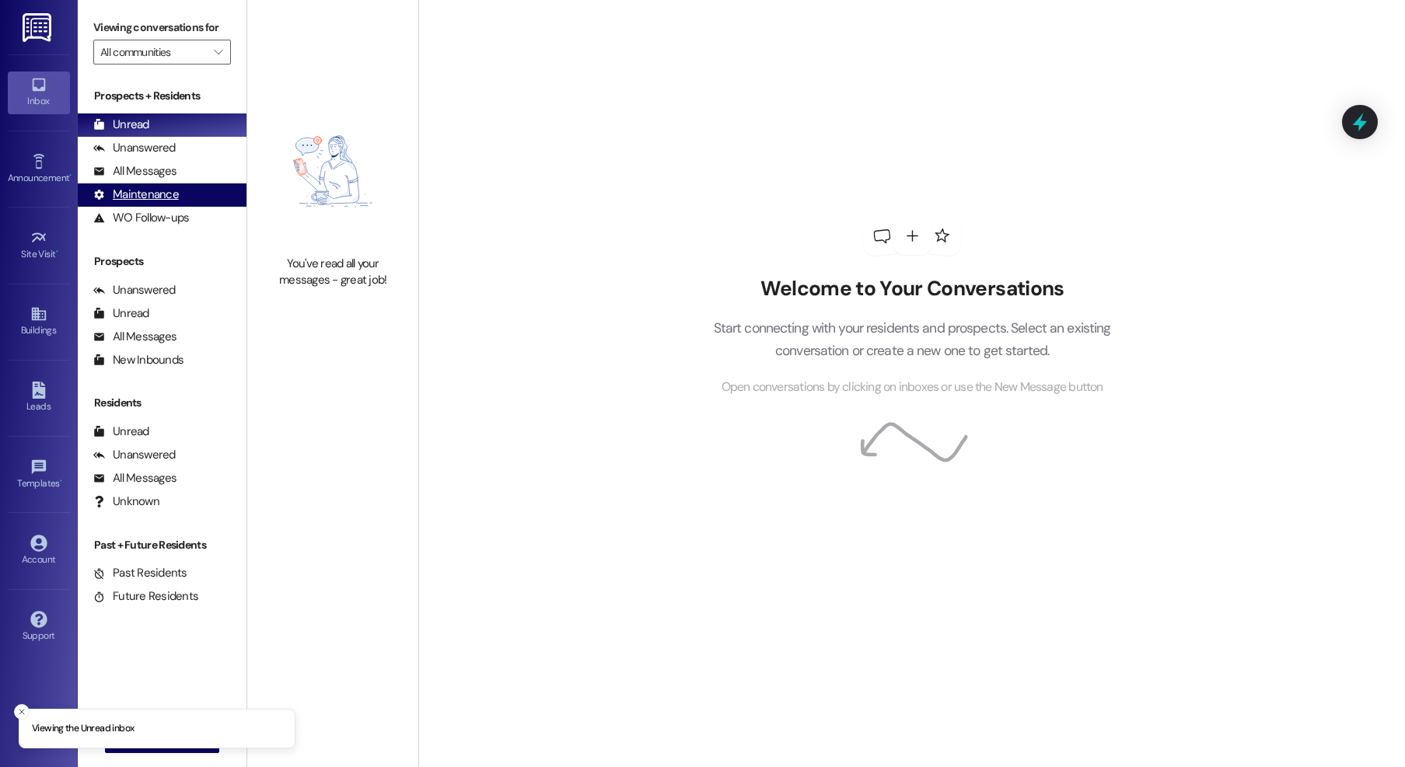
click at [172, 183] on div "Maintenance (undefined)" at bounding box center [162, 194] width 169 height 23
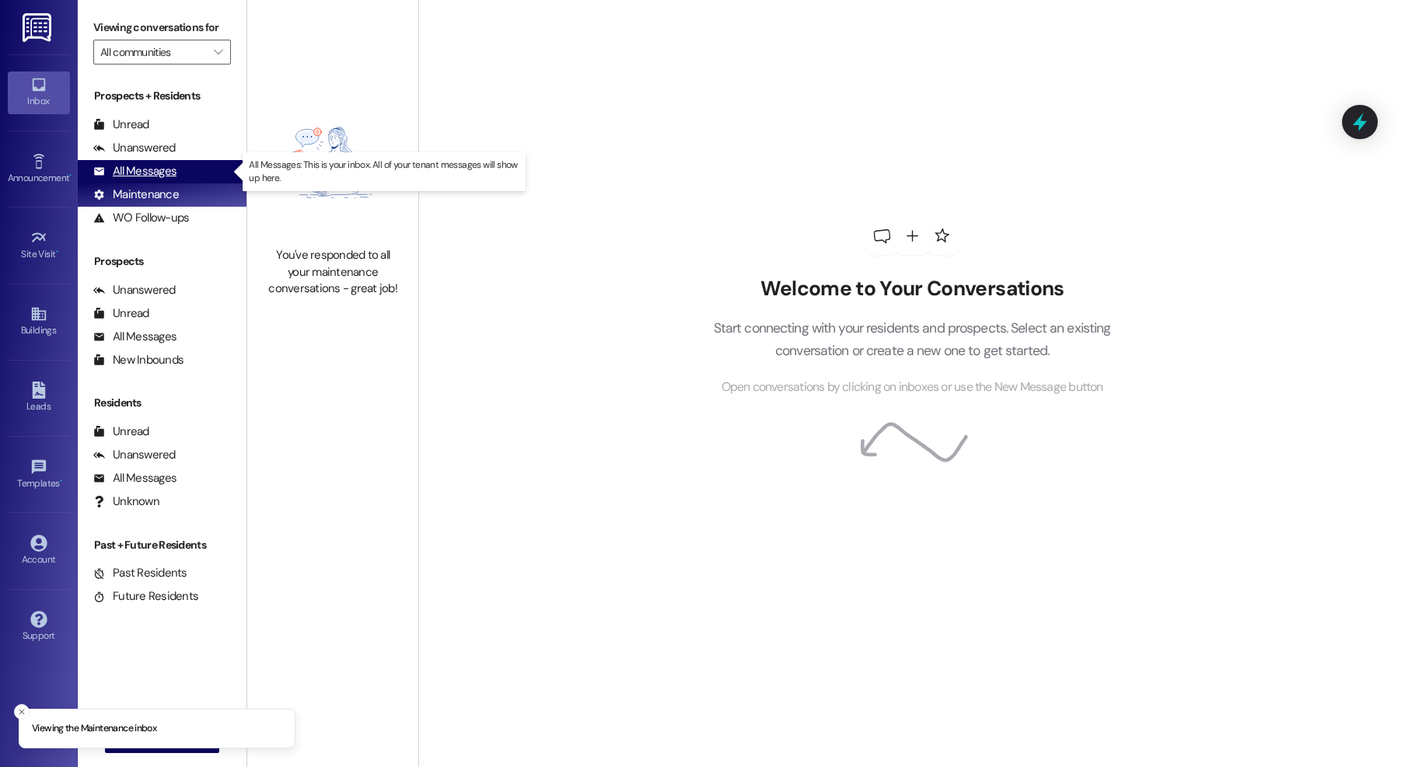
click at [170, 171] on div "All Messages" at bounding box center [134, 171] width 83 height 16
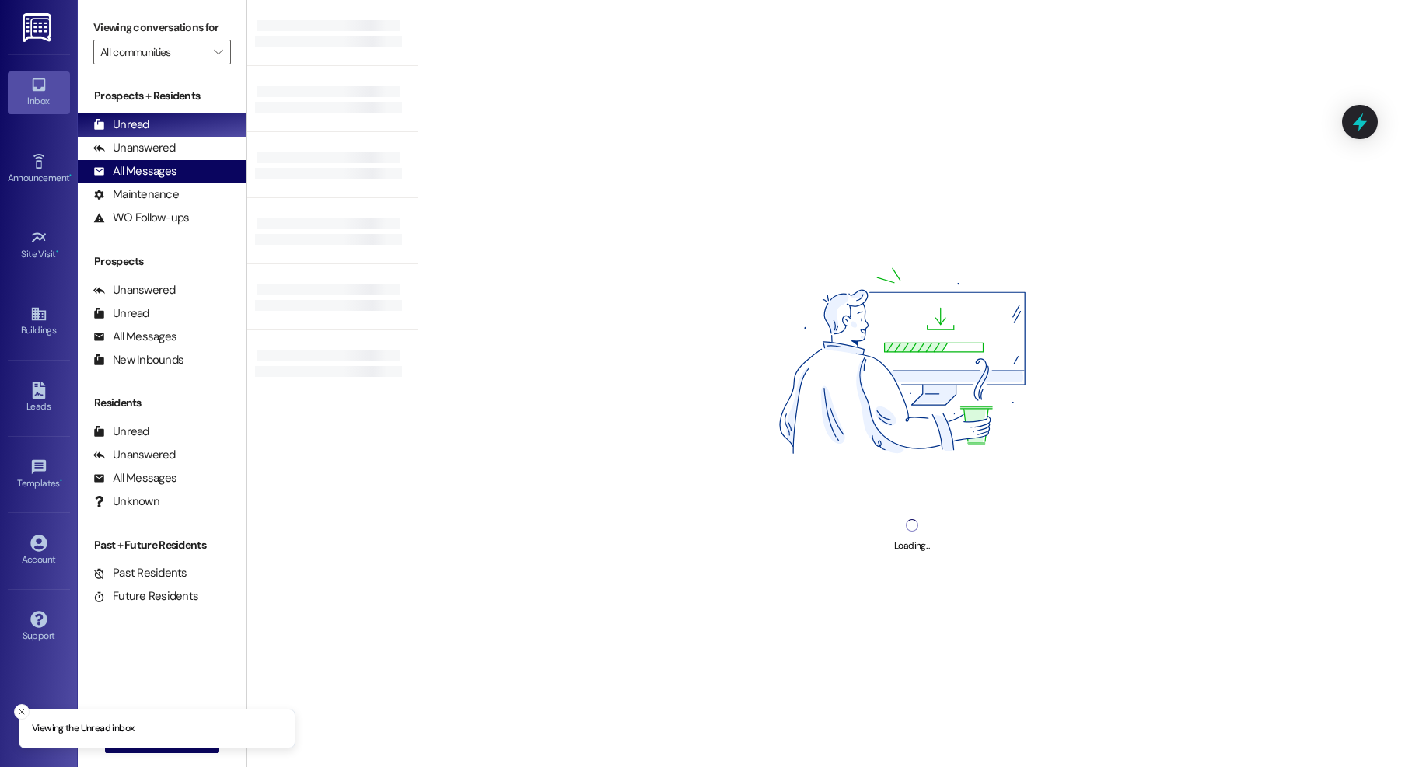
click at [141, 172] on div "All Messages" at bounding box center [134, 171] width 83 height 16
click at [163, 180] on div "All Messages (undefined)" at bounding box center [162, 171] width 169 height 23
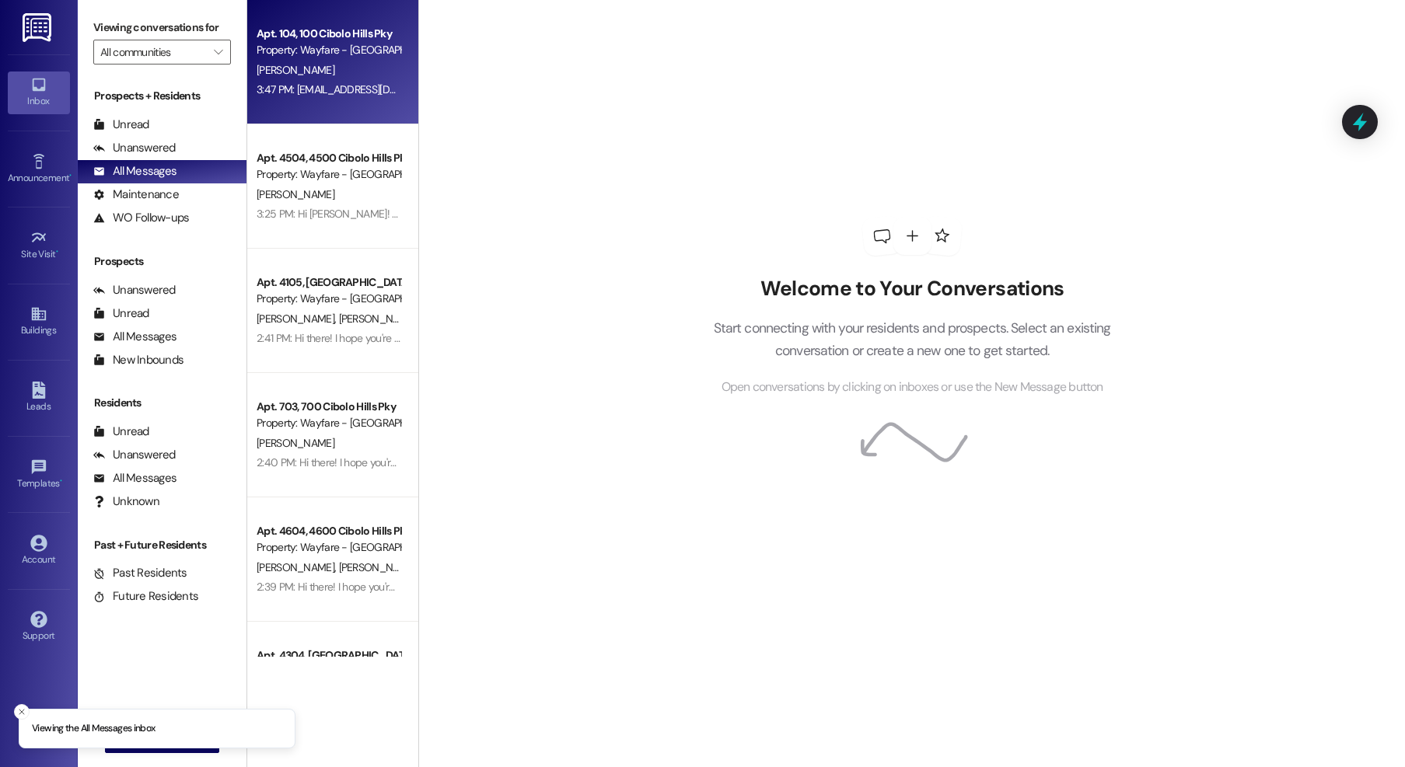
click at [350, 69] on div "[PERSON_NAME]" at bounding box center [328, 70] width 147 height 19
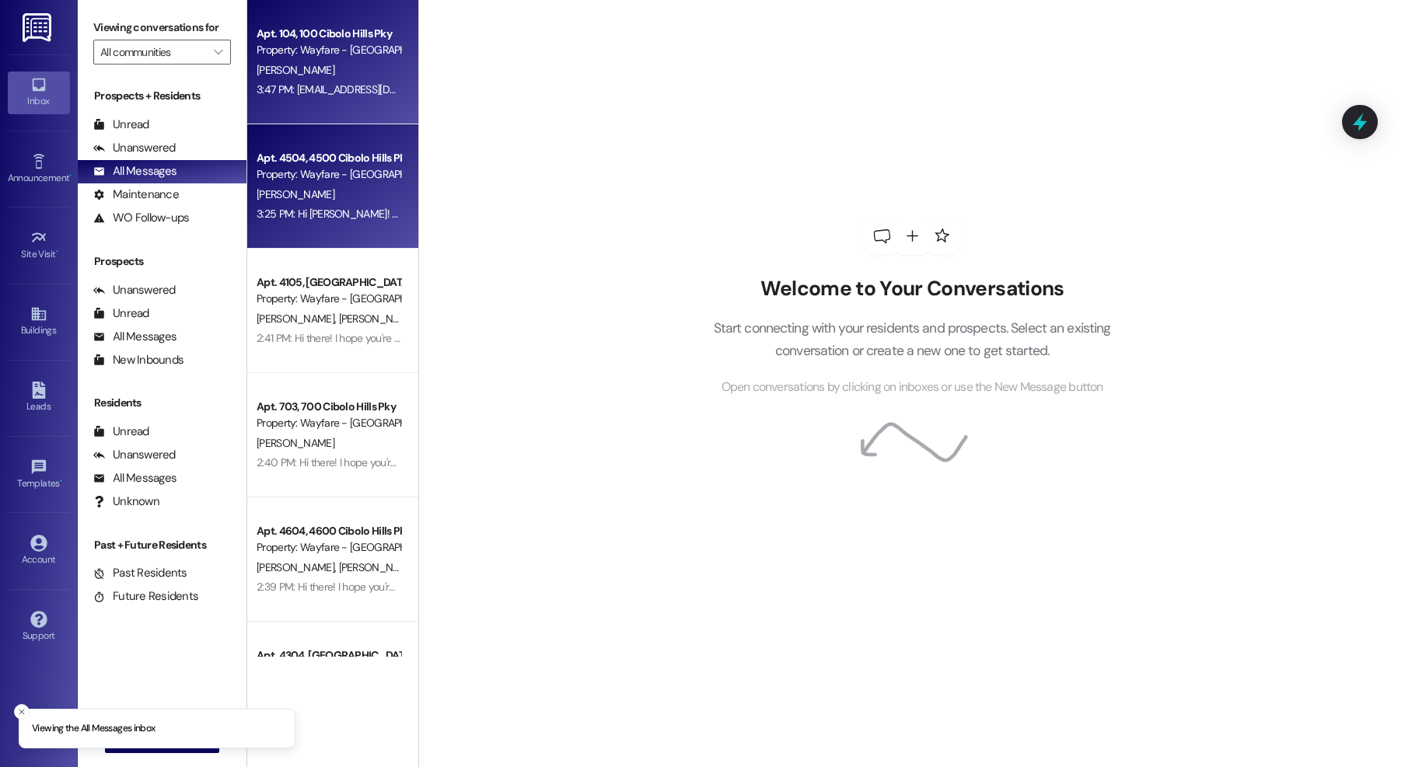
click at [351, 154] on div "Apt. 4504, 4500 Cibolo Hills Pky" at bounding box center [329, 158] width 144 height 16
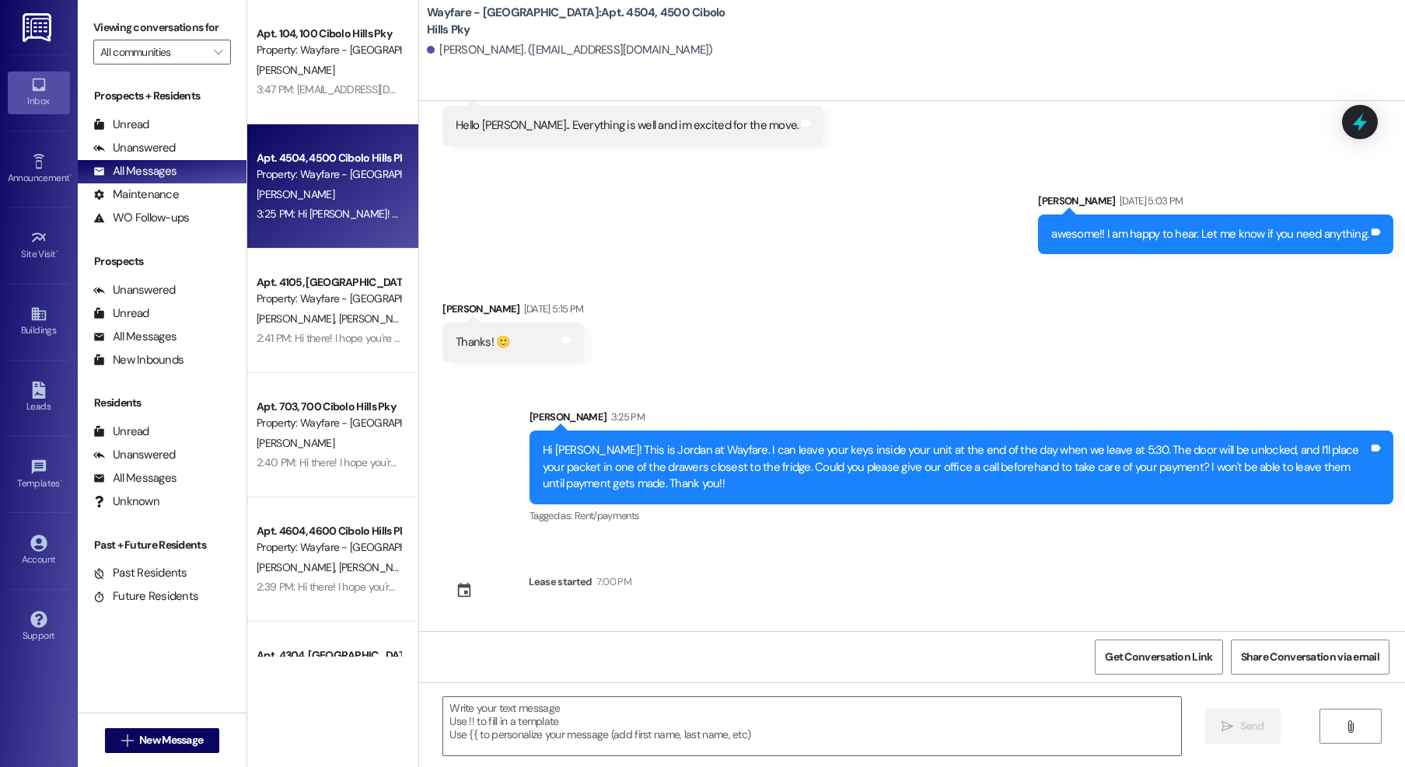
scroll to position [256, 0]
click at [177, 739] on span "New Message" at bounding box center [171, 740] width 64 height 16
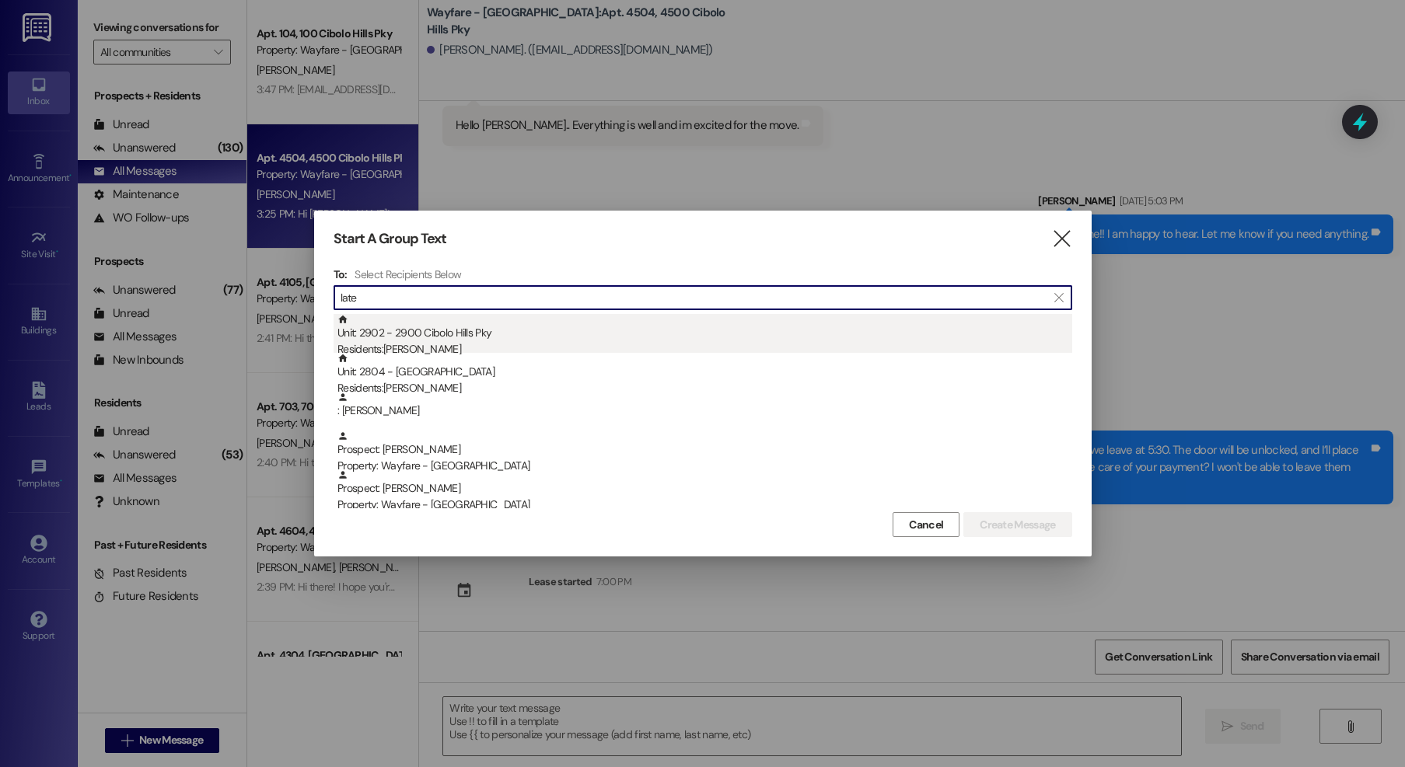
scroll to position [5, 0]
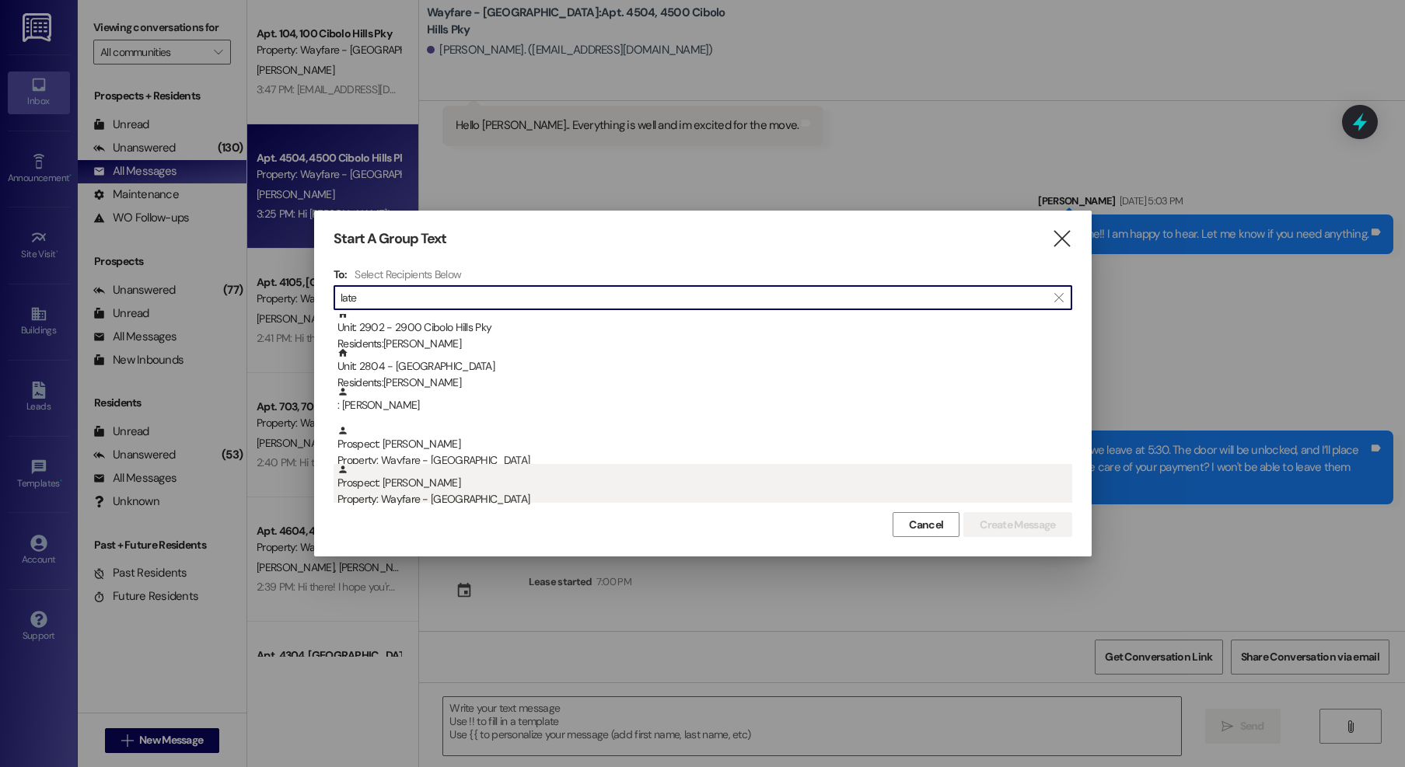
type input "late"
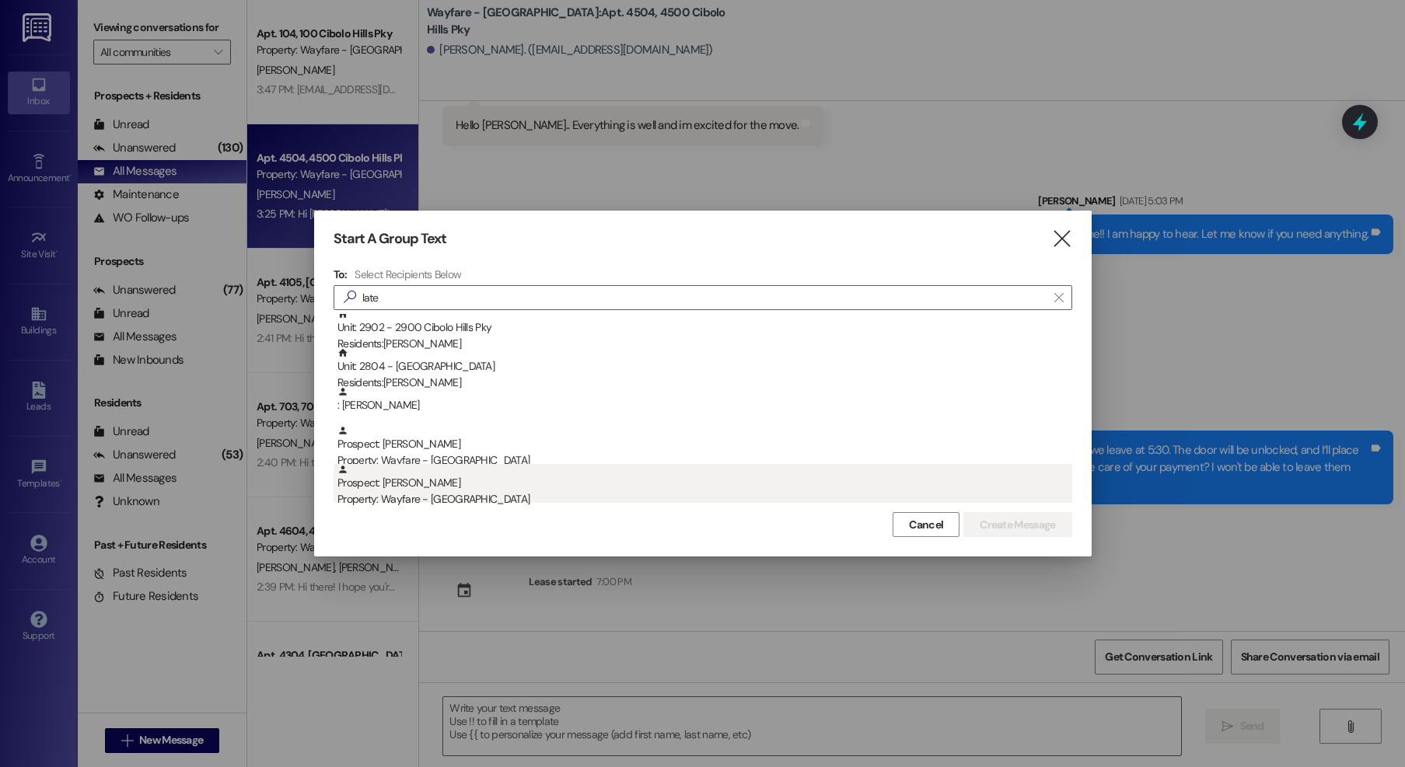
click at [486, 501] on div "Property: Wayfare - [GEOGRAPHIC_DATA]" at bounding box center [704, 499] width 735 height 16
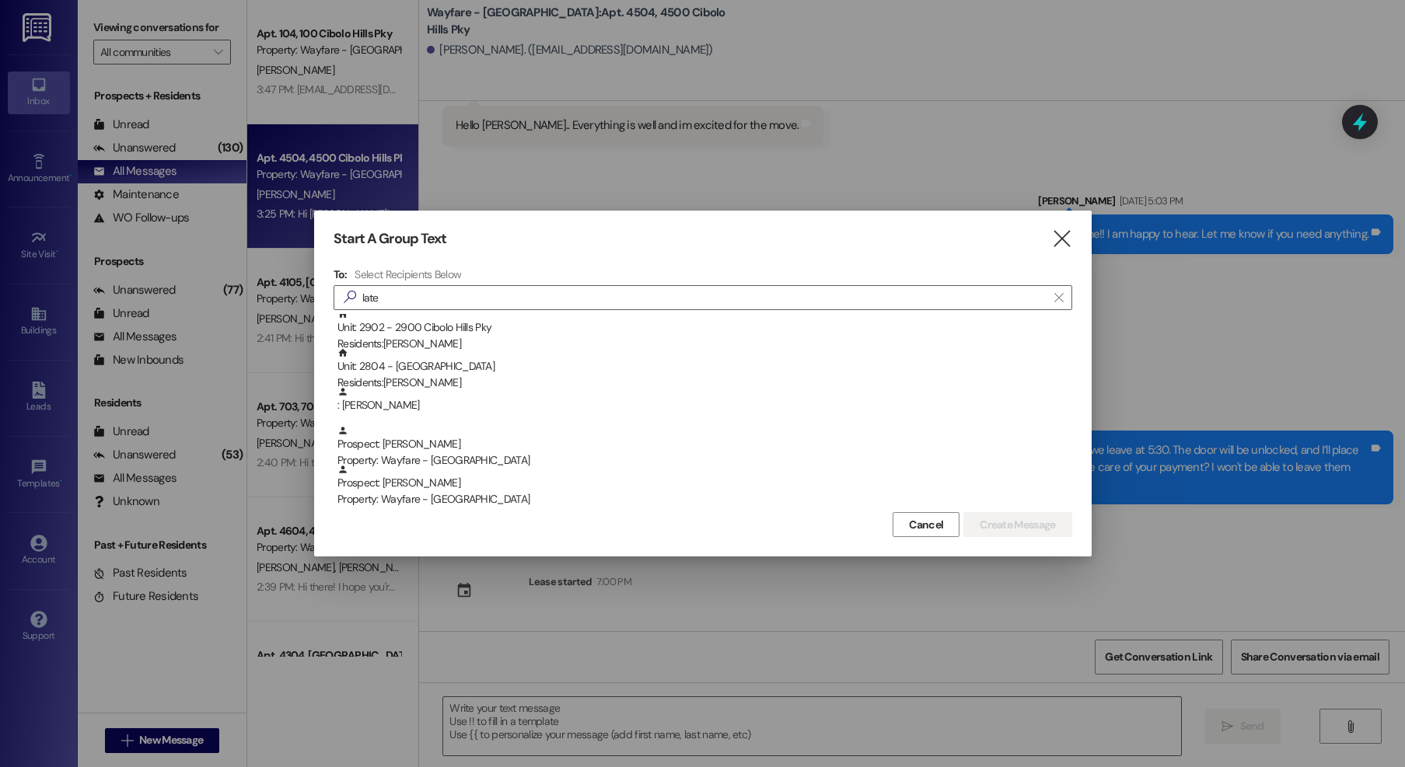
scroll to position [0, 0]
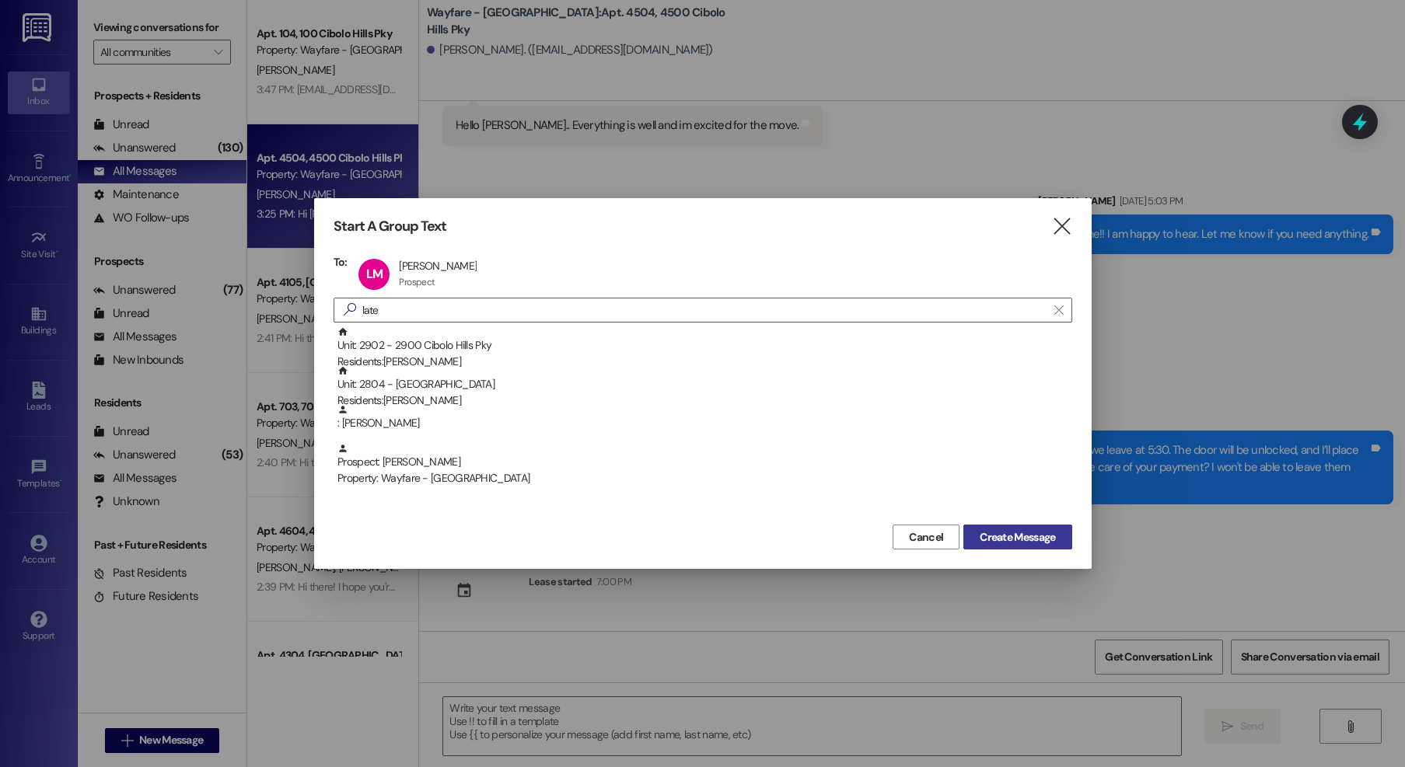
click at [994, 530] on span "Create Message" at bounding box center [1017, 537] width 75 height 16
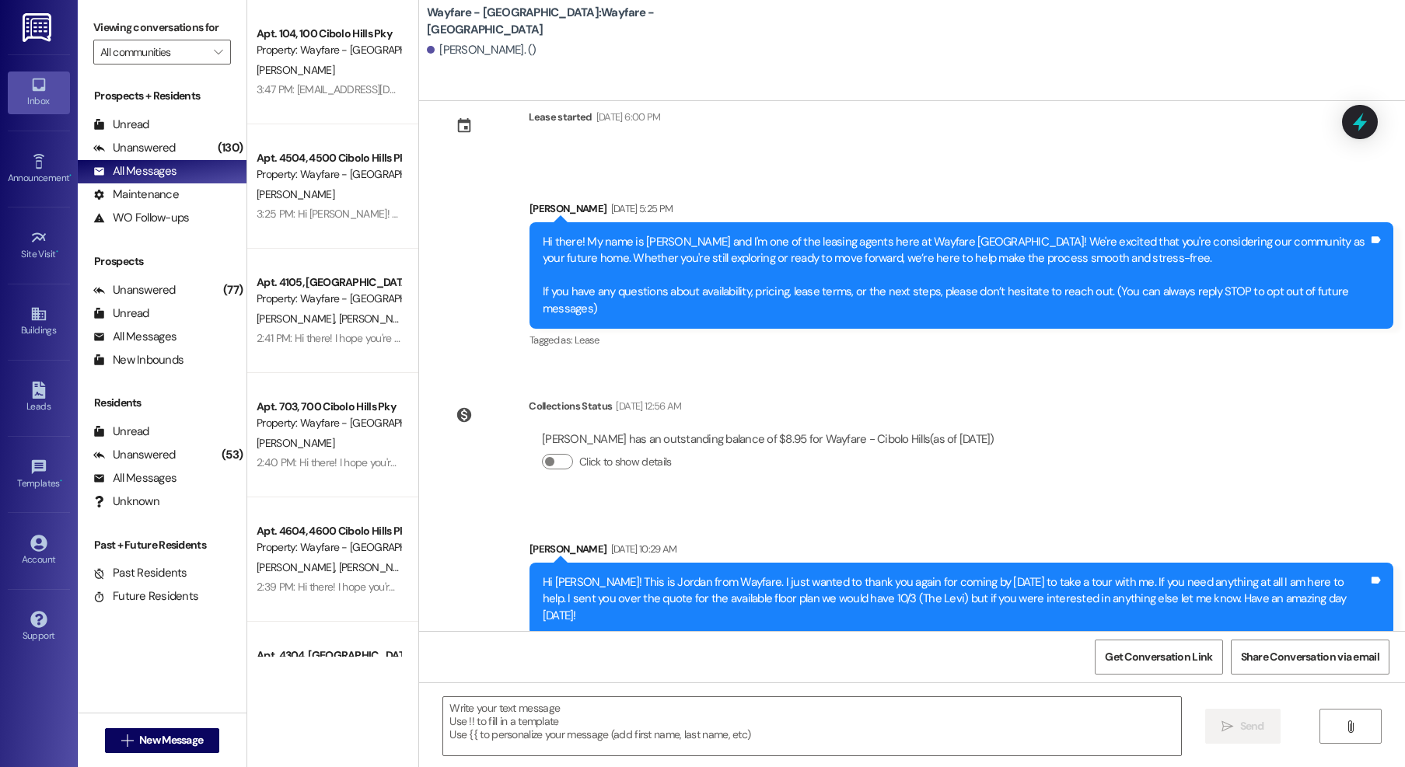
scroll to position [40, 0]
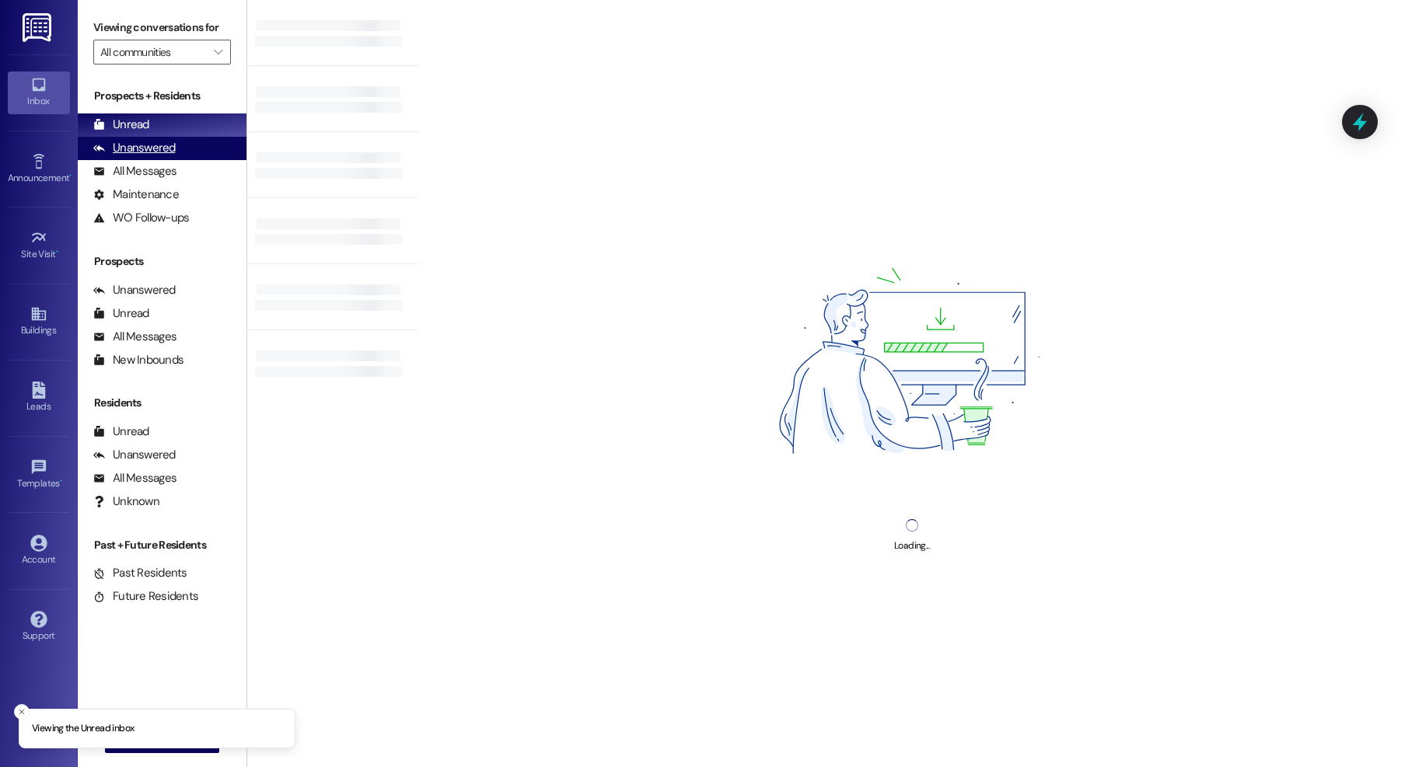
click at [154, 158] on div "Unanswered (0)" at bounding box center [162, 148] width 169 height 23
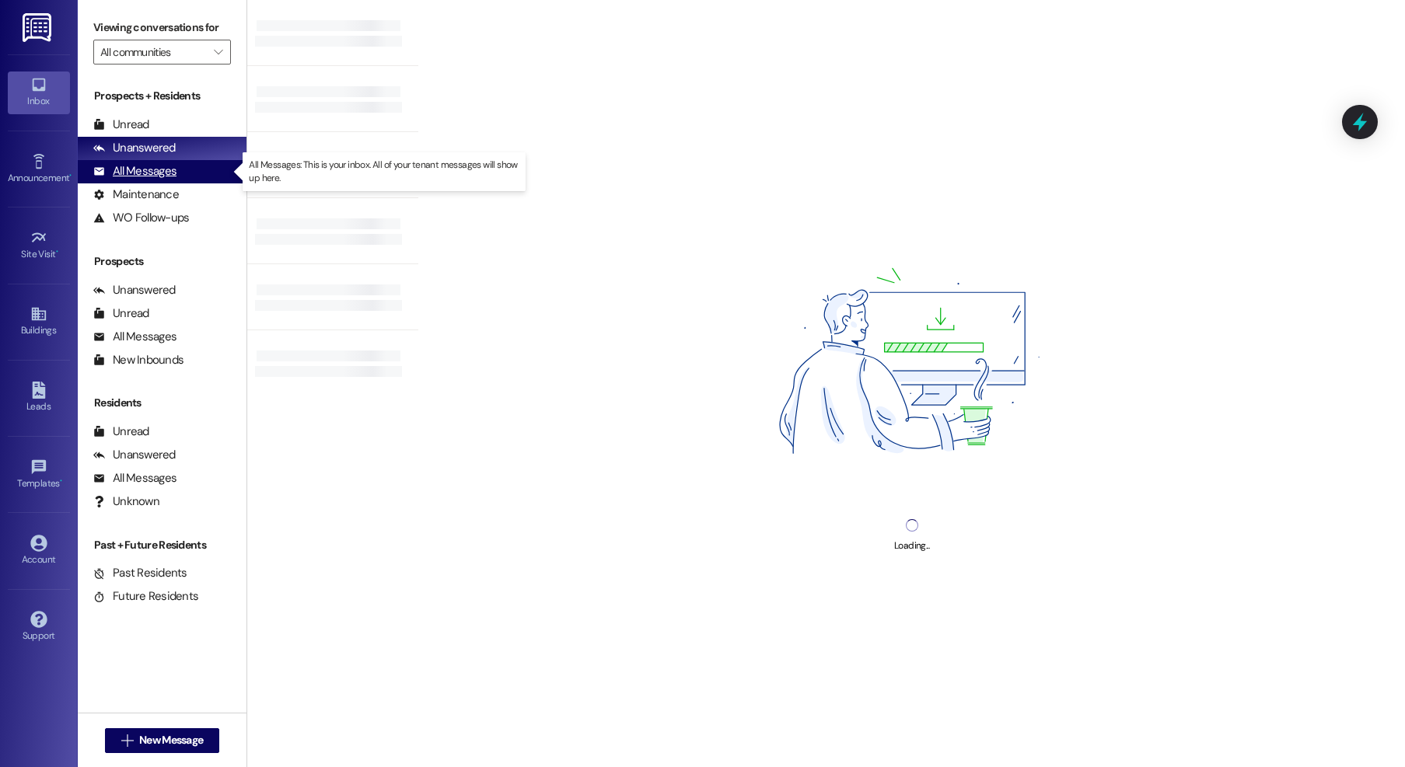
click at [144, 176] on div "All Messages" at bounding box center [134, 171] width 83 height 16
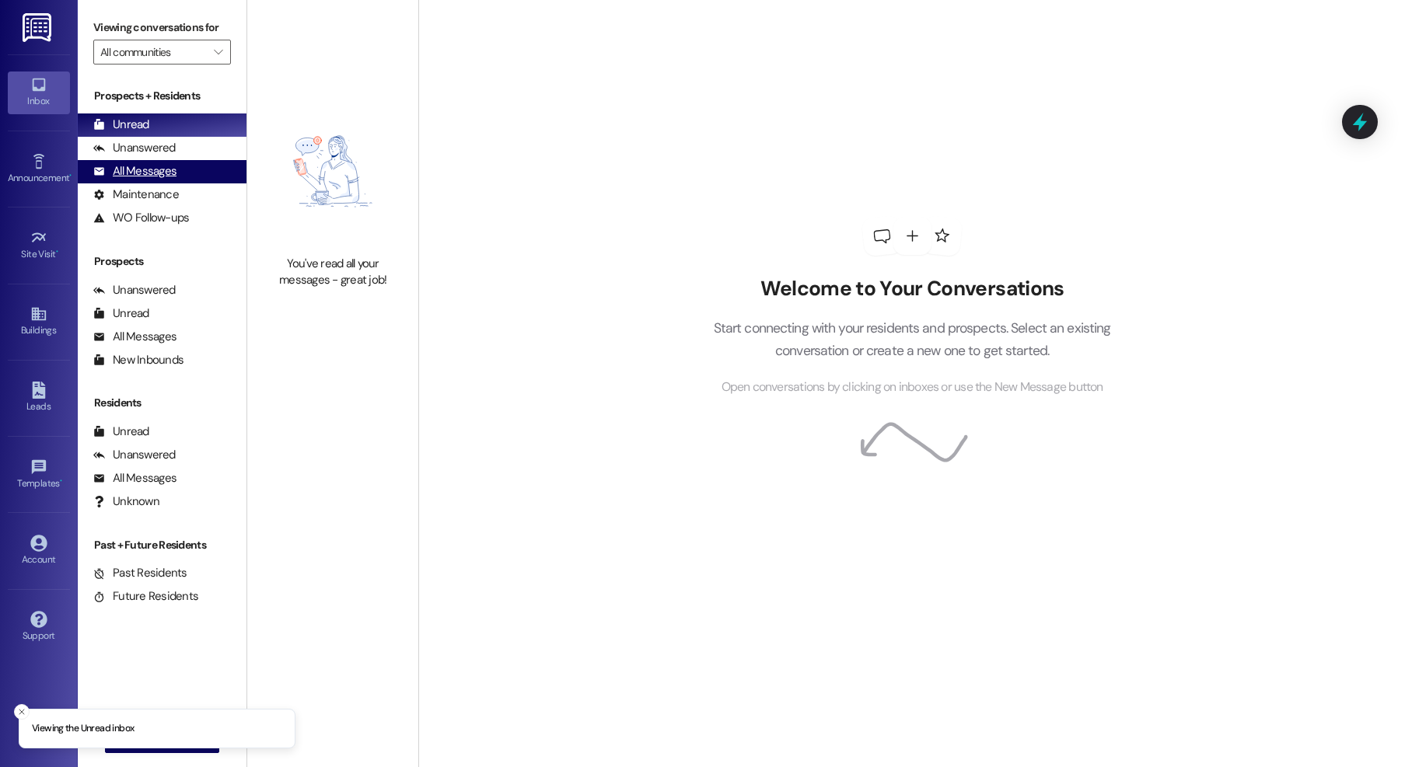
click at [204, 181] on div "All Messages (undefined)" at bounding box center [162, 171] width 169 height 23
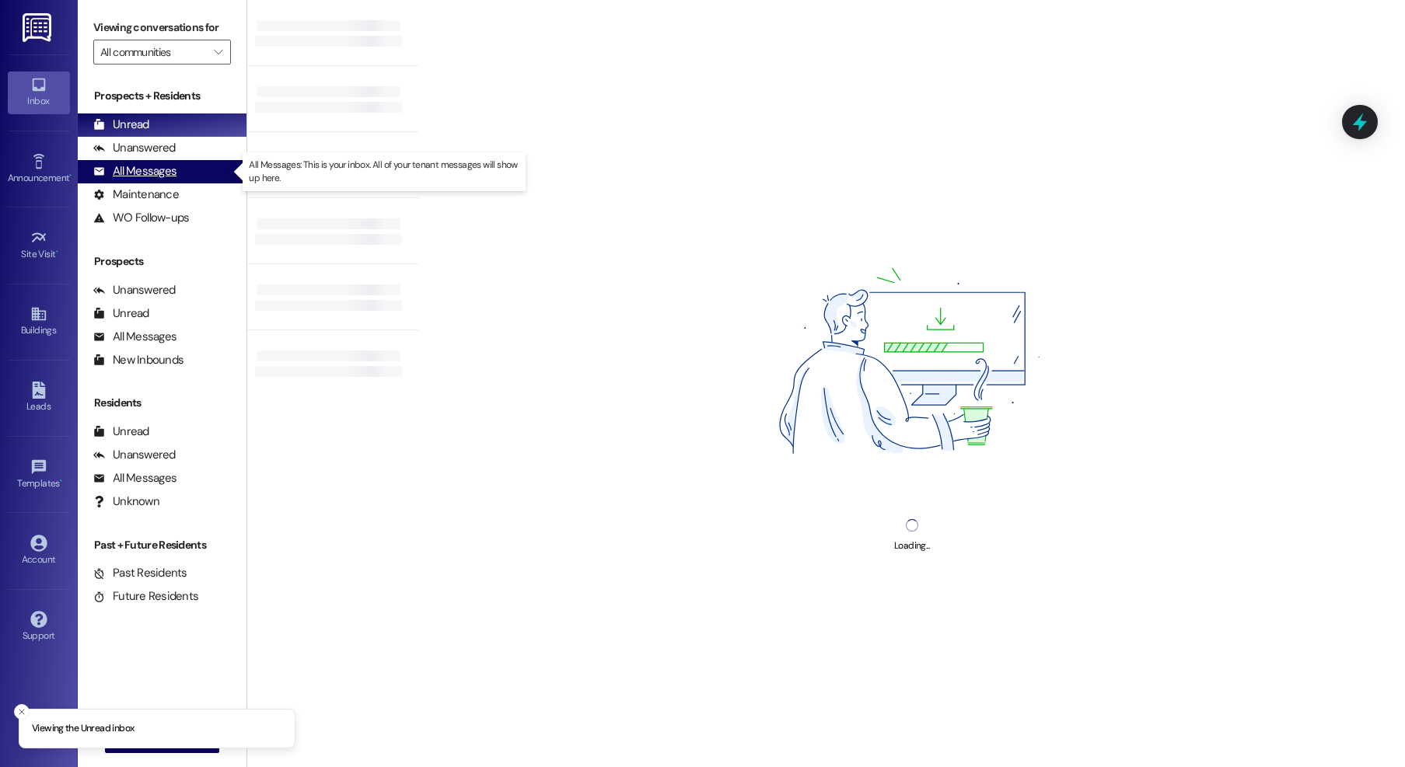
click at [154, 173] on div "All Messages" at bounding box center [134, 171] width 83 height 16
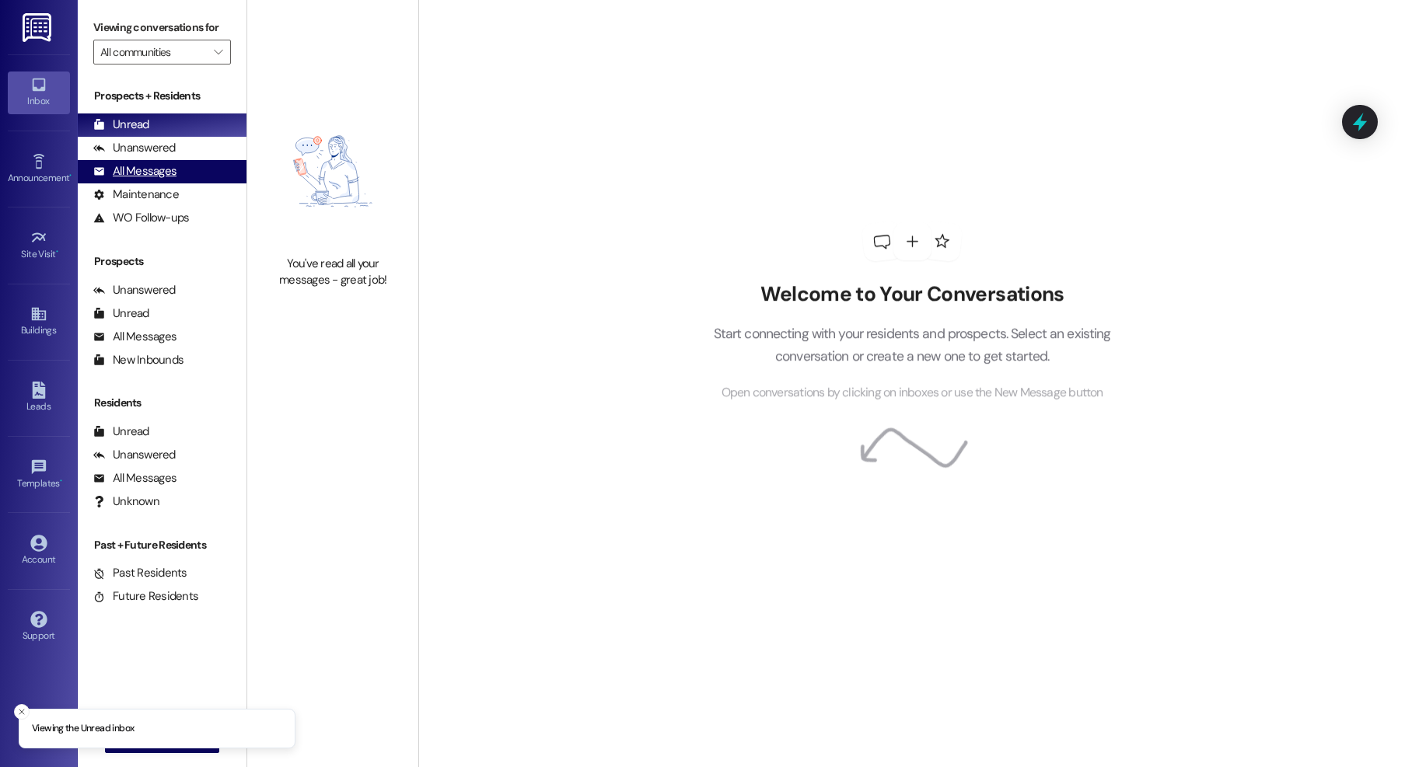
click at [117, 165] on div "All Messages" at bounding box center [134, 171] width 83 height 16
click at [141, 181] on div "All Messages (undefined)" at bounding box center [162, 171] width 169 height 23
